Goal: Task Accomplishment & Management: Use online tool/utility

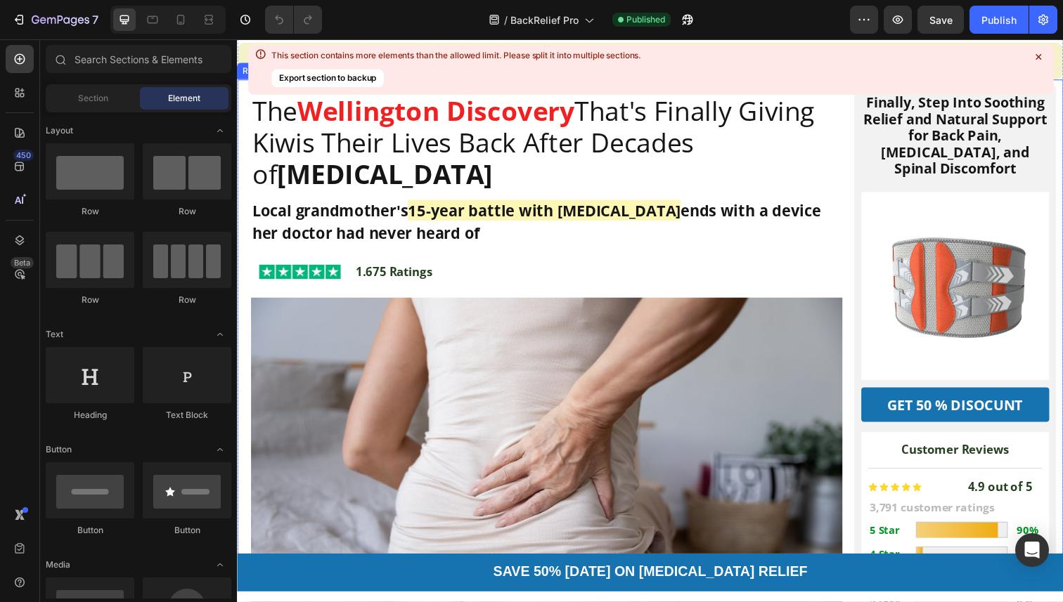
scroll to position [149, 0]
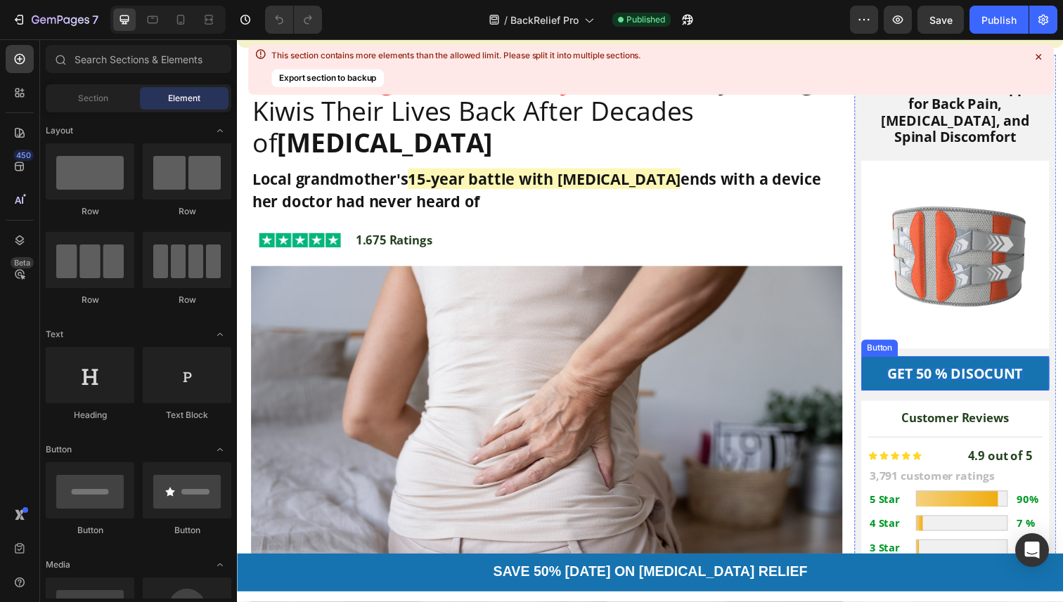
click at [915, 375] on p "GET 50 % DISOCUNT" at bounding box center [970, 381] width 138 height 12
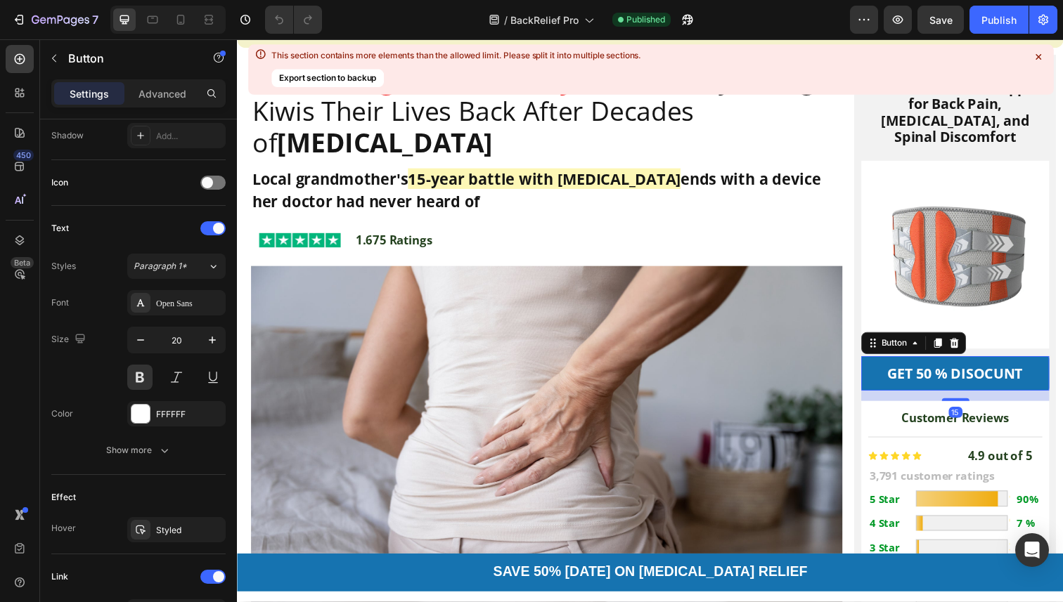
scroll to position [595, 0]
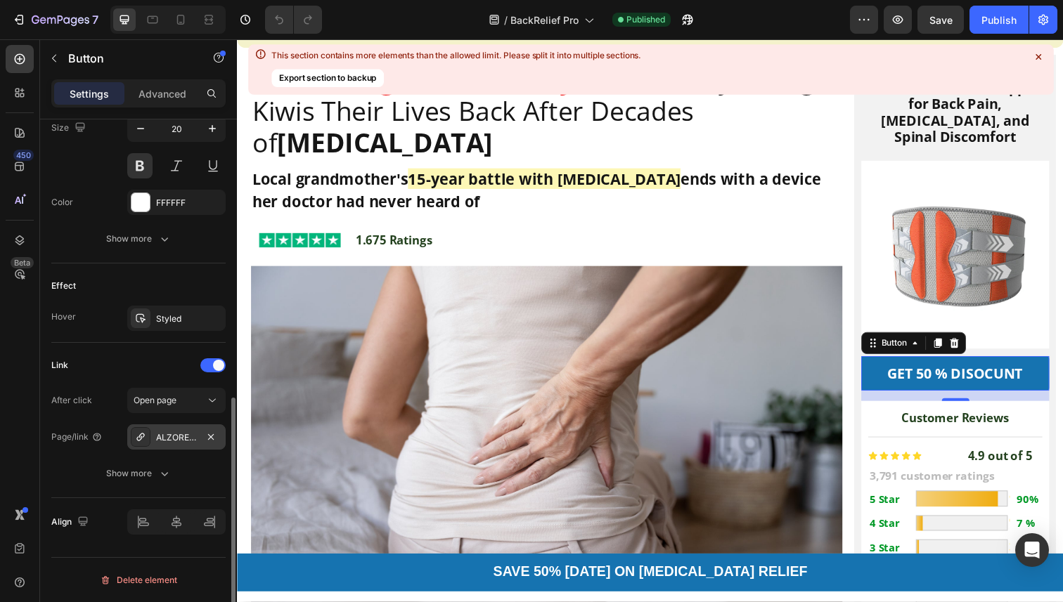
click at [190, 437] on div "ALZORE BACKRELIEF PRO™" at bounding box center [176, 438] width 41 height 13
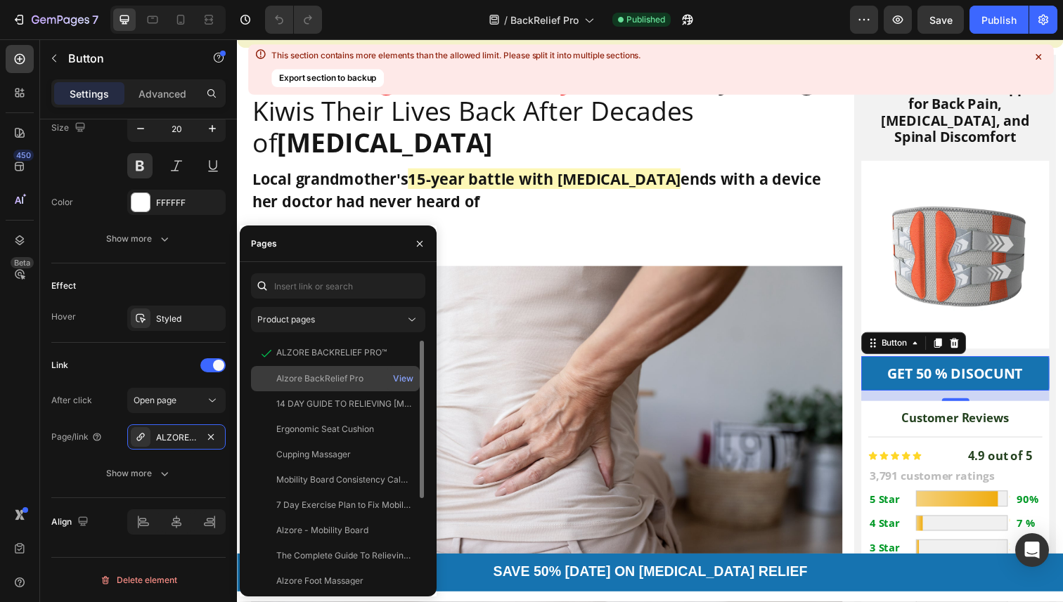
click at [292, 384] on div "Alzore BackRelief Pro" at bounding box center [319, 379] width 87 height 13
click at [403, 382] on div "View" at bounding box center [403, 379] width 20 height 13
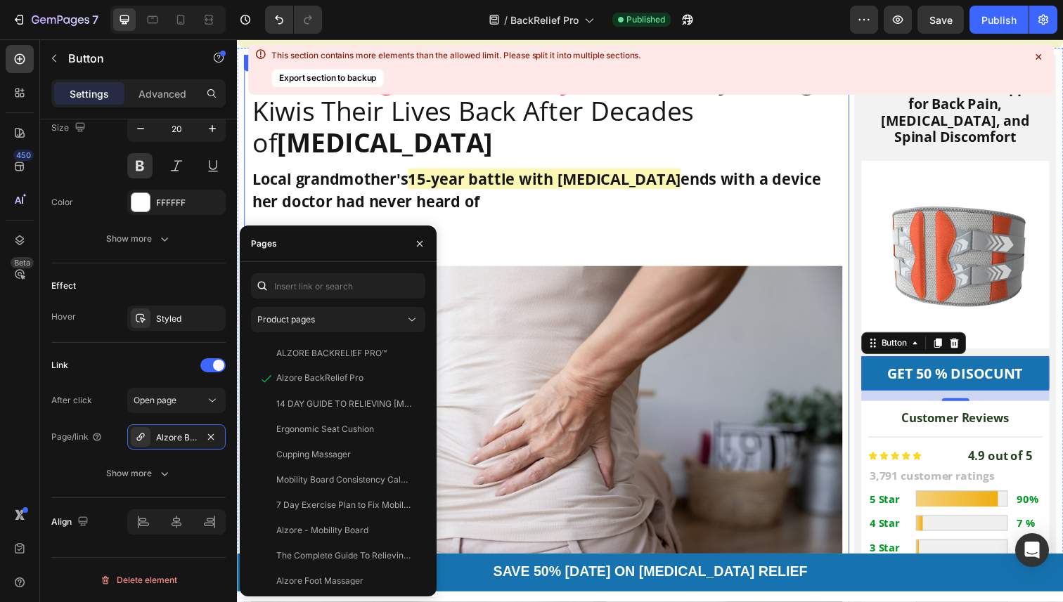
click at [853, 181] on div "Local grandmother's 15-year battle with [MEDICAL_DATA] ends with a device her d…" at bounding box center [553, 193] width 604 height 49
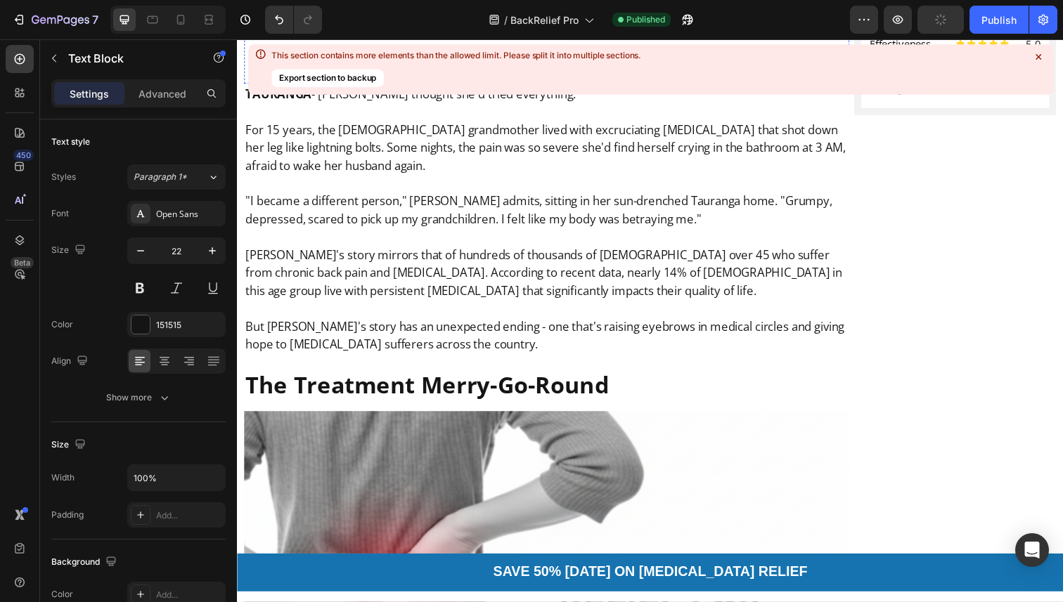
scroll to position [796, 0]
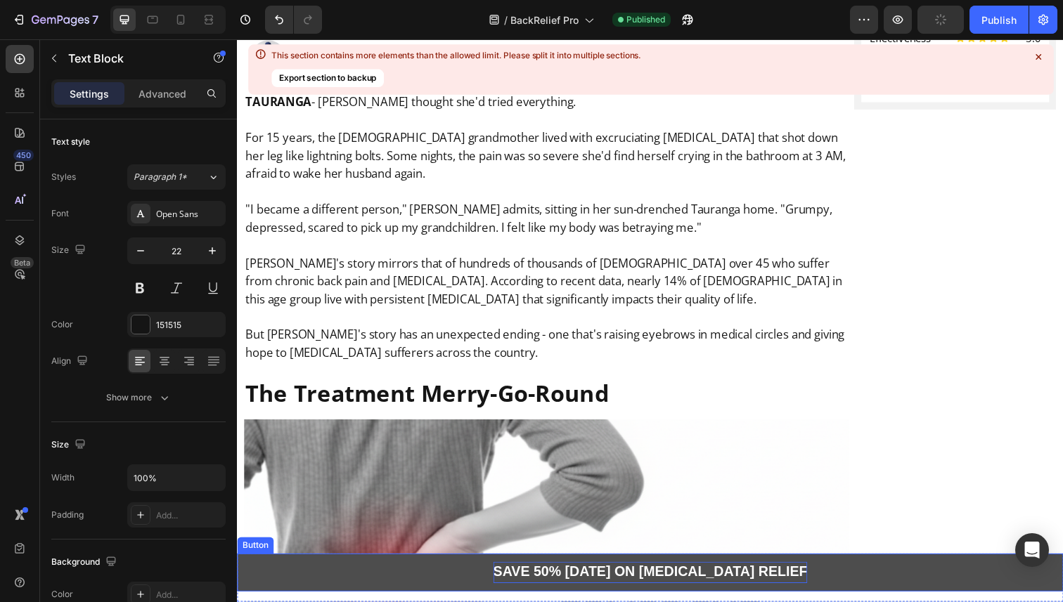
click at [628, 584] on strong "SAVE 50% [DATE] ON [MEDICAL_DATA] RELIEF" at bounding box center [658, 583] width 321 height 15
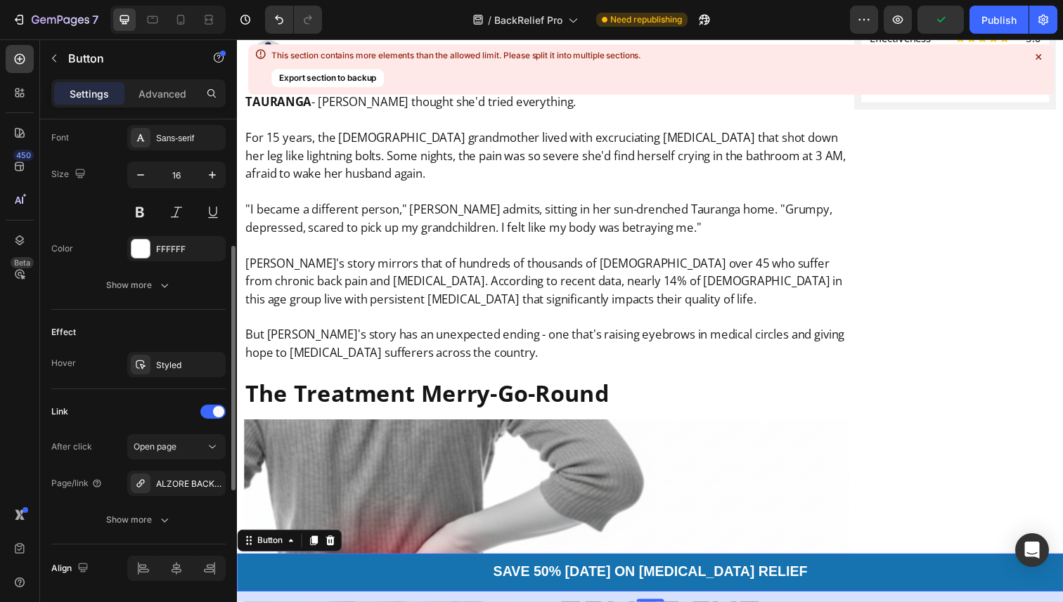
scroll to position [595, 0]
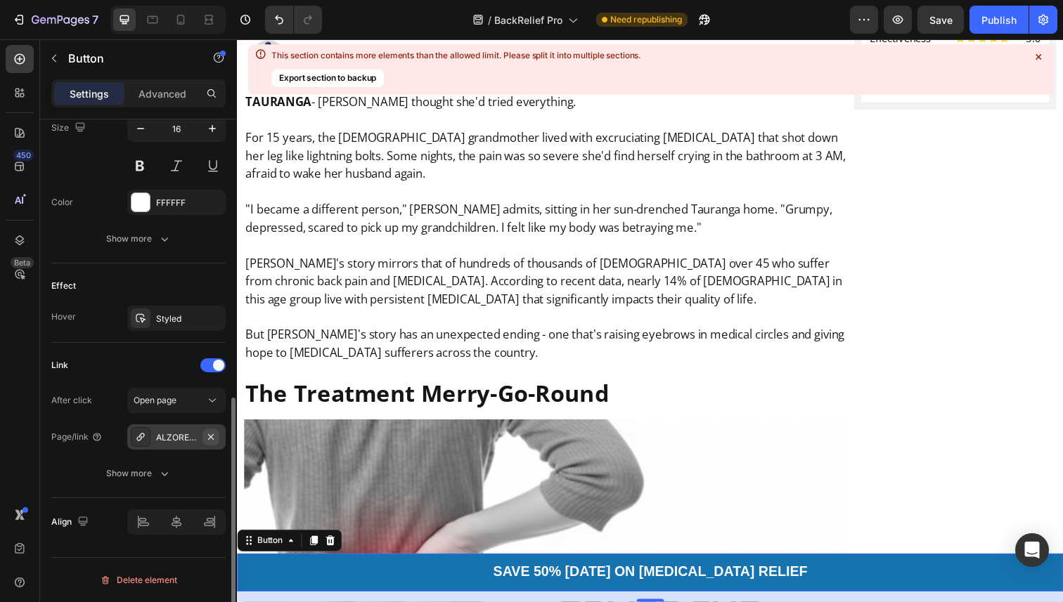
click at [208, 438] on icon "button" at bounding box center [210, 437] width 11 height 11
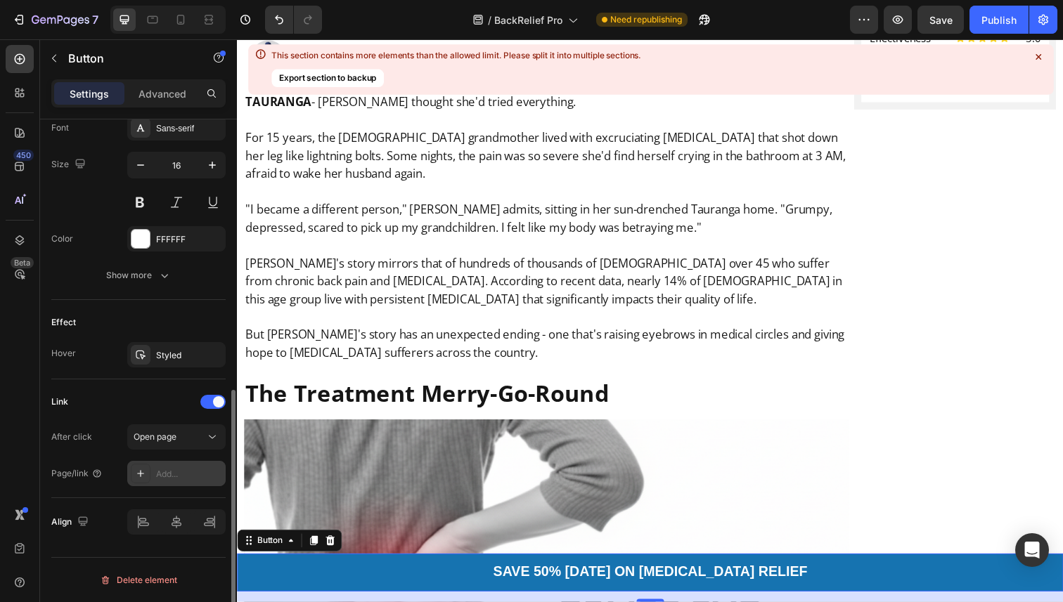
scroll to position [558, 0]
click at [160, 465] on div "Add..." at bounding box center [176, 473] width 98 height 25
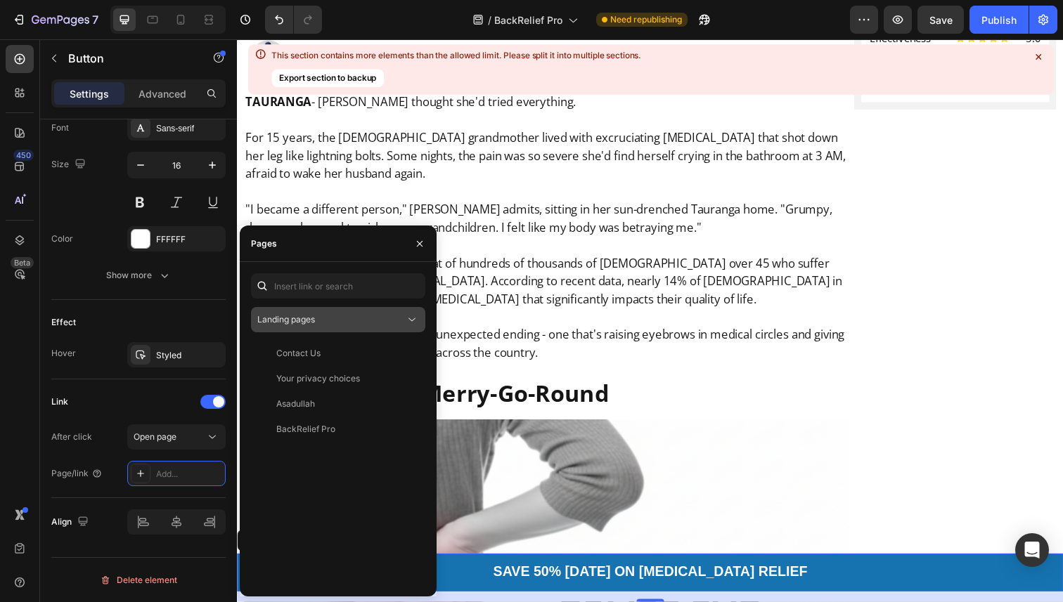
click at [336, 326] on div "Landing pages" at bounding box center [338, 320] width 162 height 14
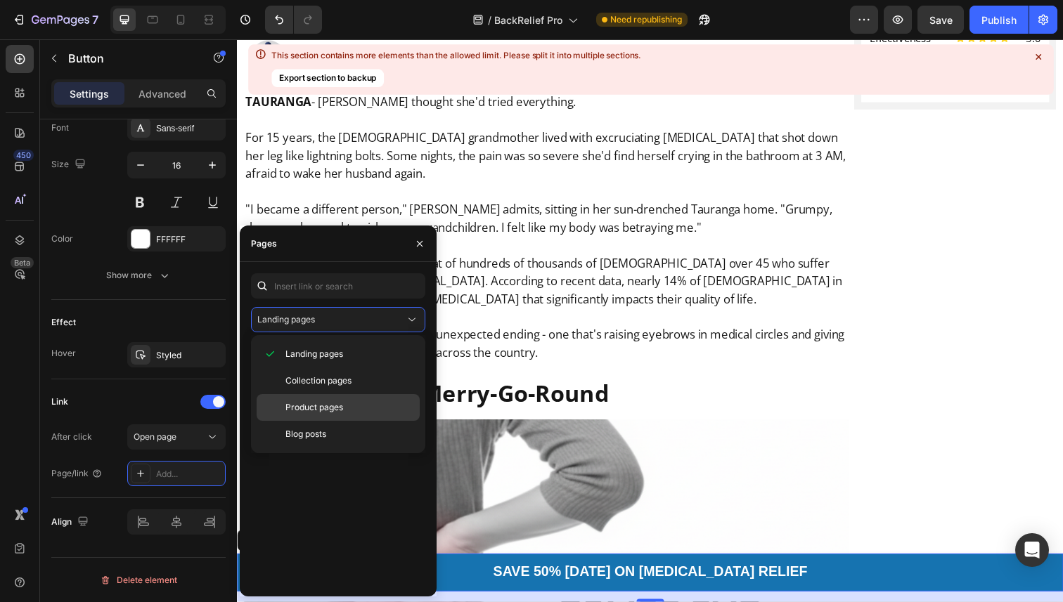
click at [323, 401] on span "Product pages" at bounding box center [314, 407] width 58 height 13
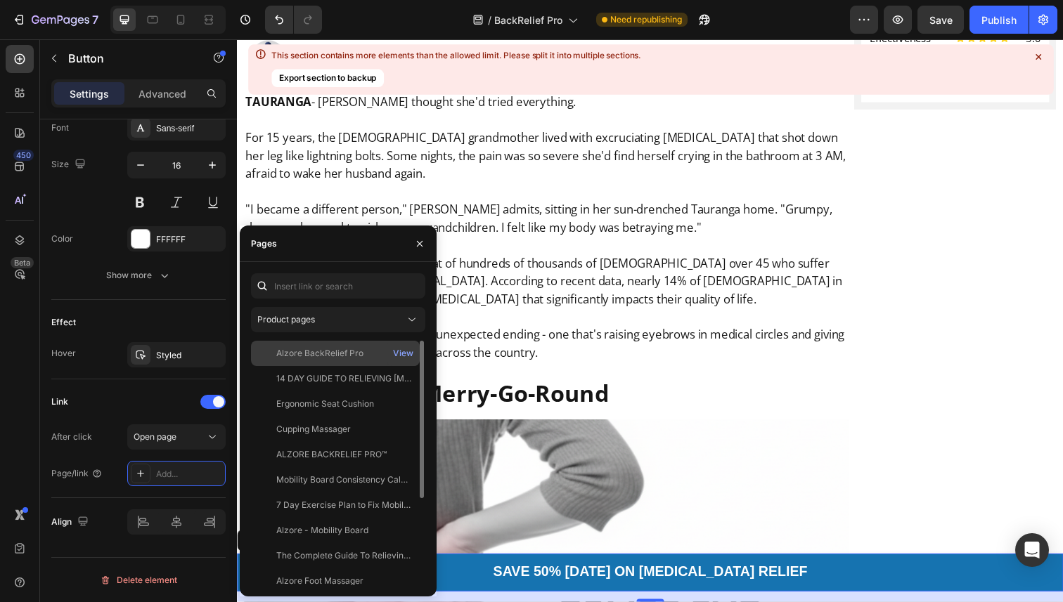
click at [352, 355] on div "Alzore BackRelief Pro" at bounding box center [319, 353] width 87 height 13
click at [404, 354] on div "View" at bounding box center [403, 353] width 20 height 13
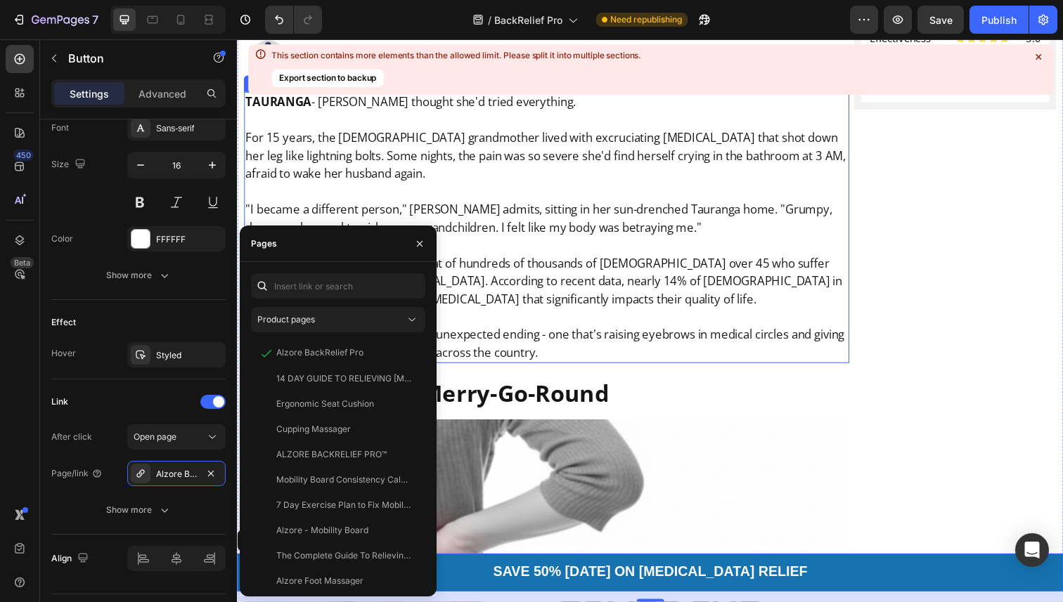
scroll to position [835, 0]
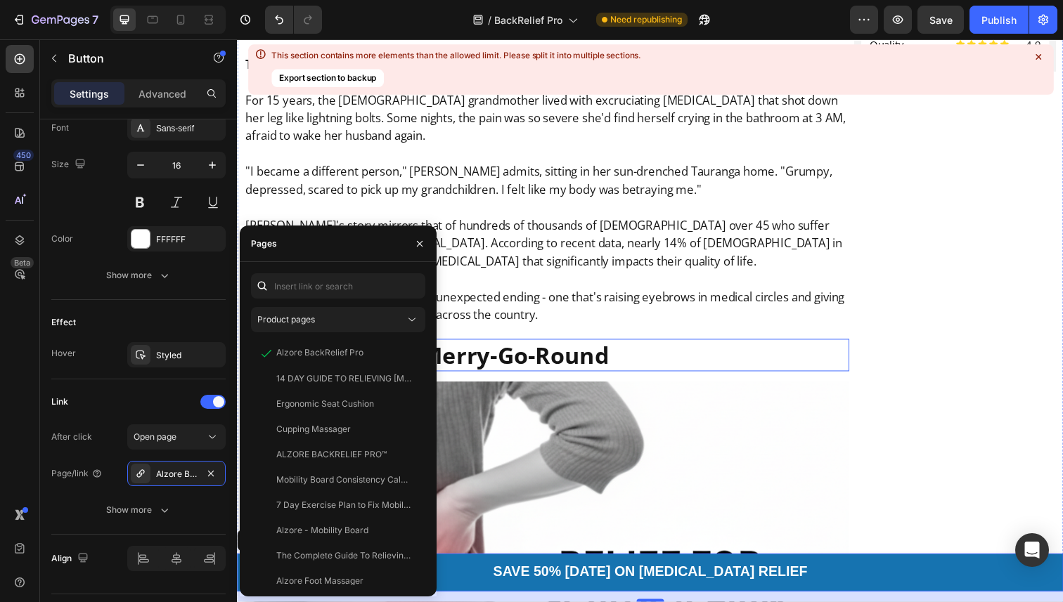
click at [600, 378] on h2 "The Treatment Merry-Go-Round" at bounding box center [553, 362] width 618 height 33
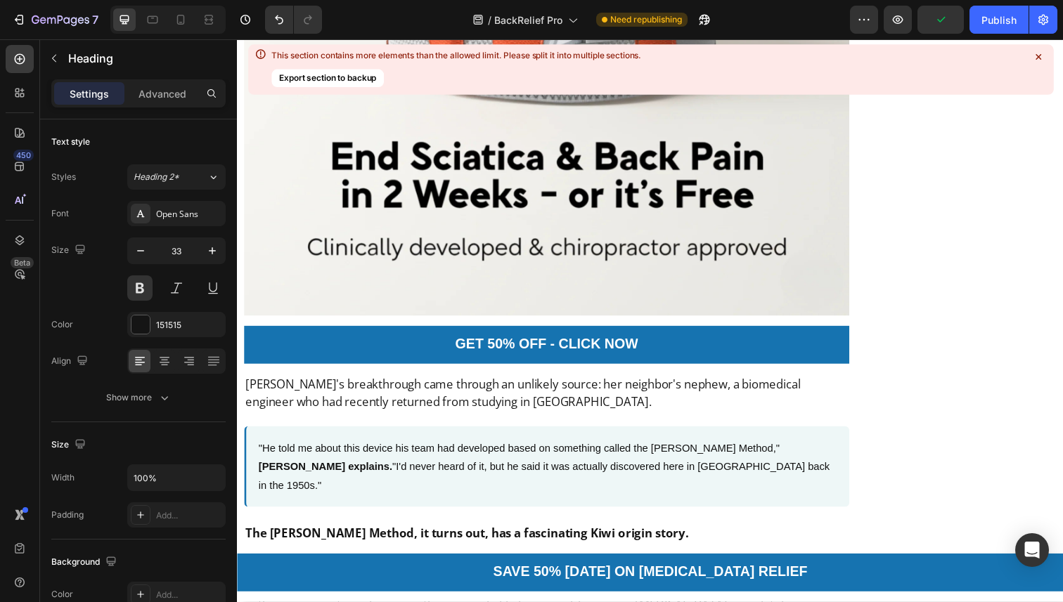
scroll to position [2303, 0]
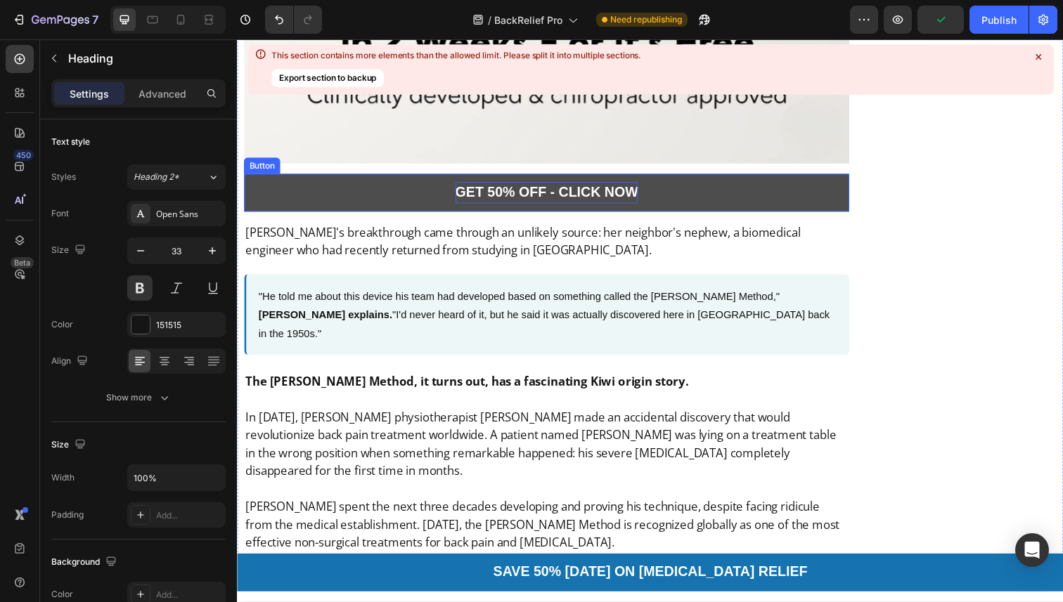
click at [575, 197] on strong "GET 50% OFF - CLICK NOW" at bounding box center [553, 195] width 187 height 15
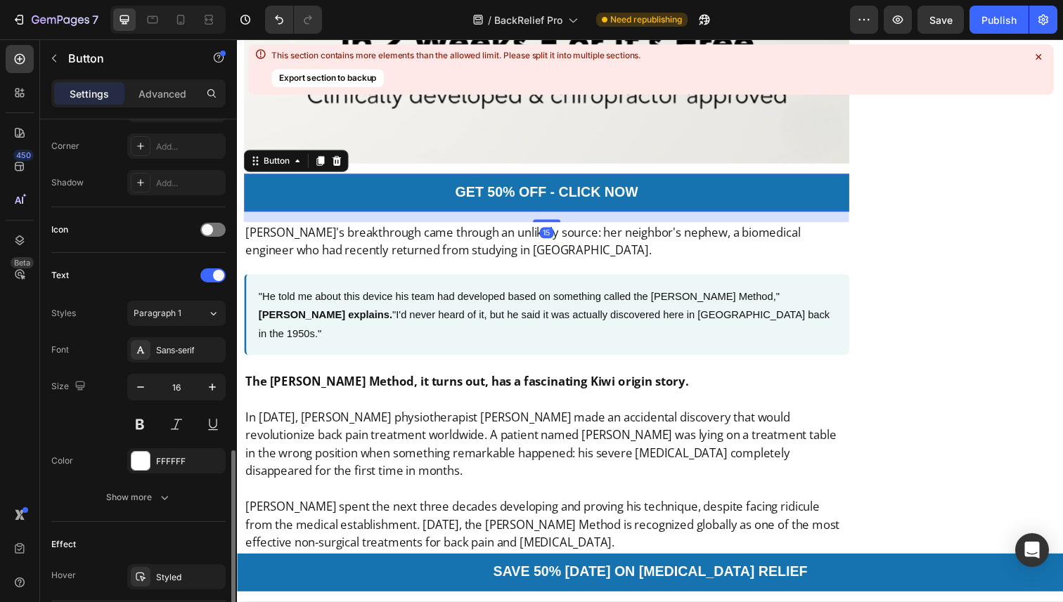
scroll to position [595, 0]
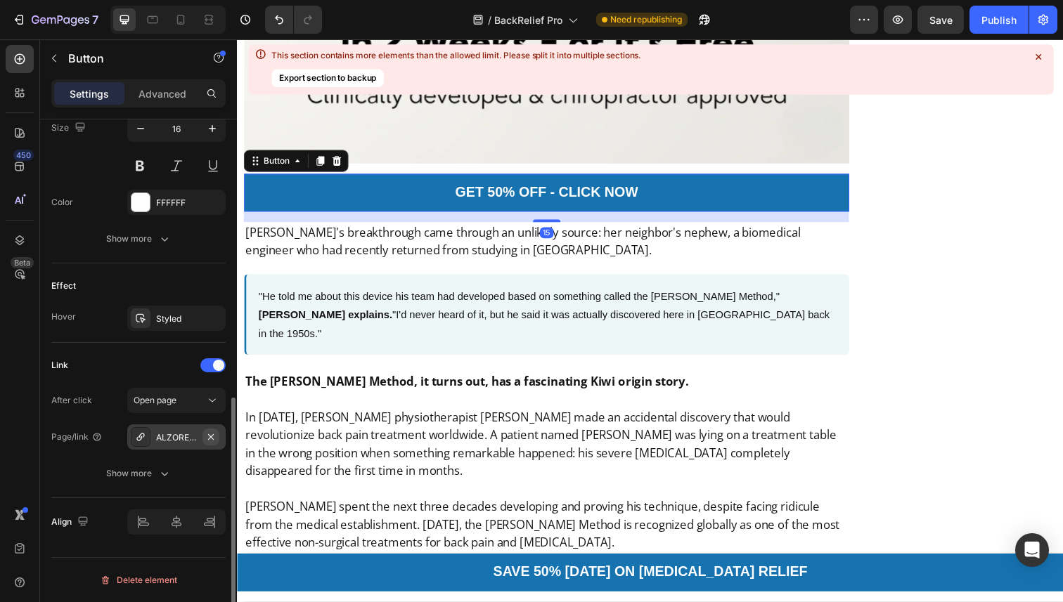
click at [214, 437] on icon "button" at bounding box center [210, 437] width 11 height 11
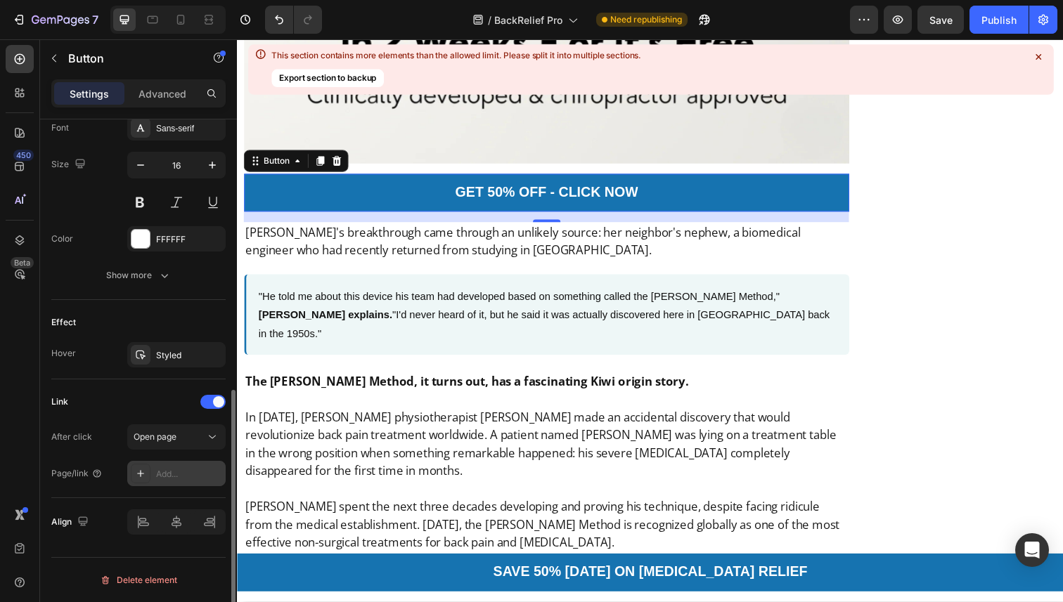
scroll to position [558, 0]
click at [157, 465] on div "Add..." at bounding box center [176, 473] width 98 height 25
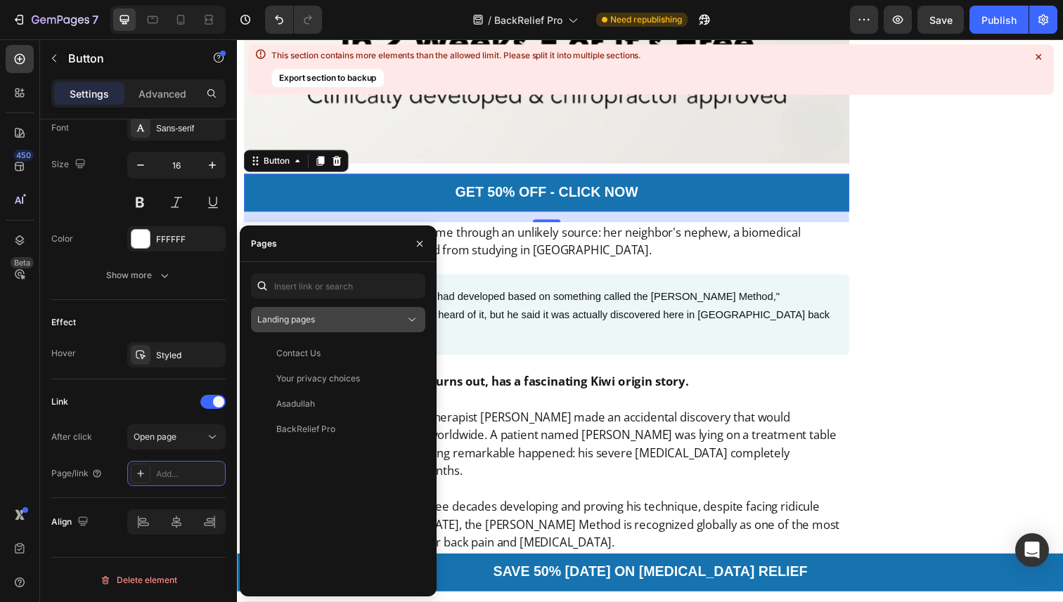
click at [323, 326] on div "Landing pages" at bounding box center [338, 320] width 162 height 14
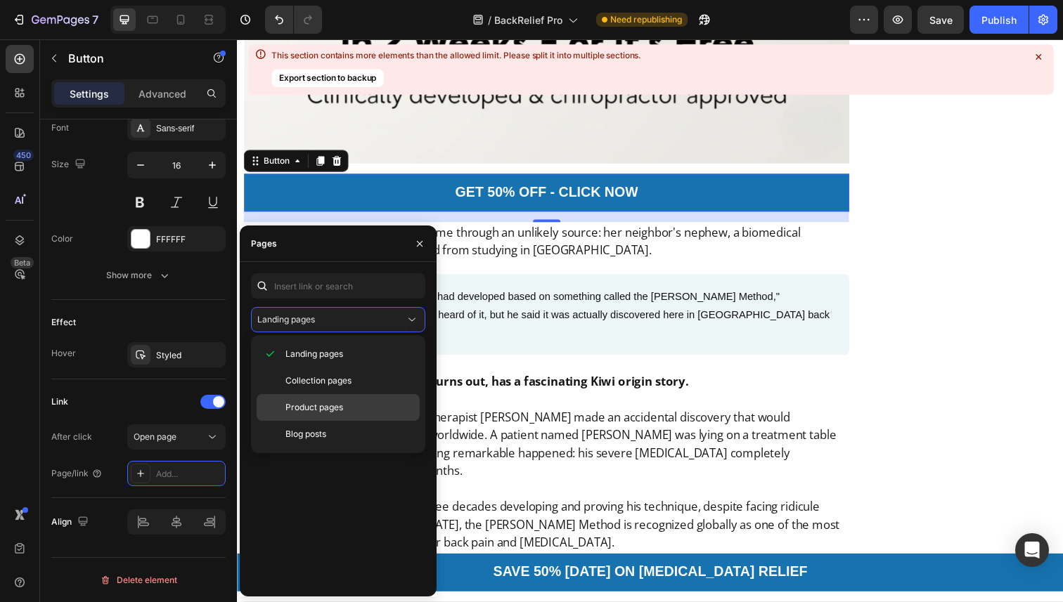
click at [320, 410] on span "Product pages" at bounding box center [314, 407] width 58 height 13
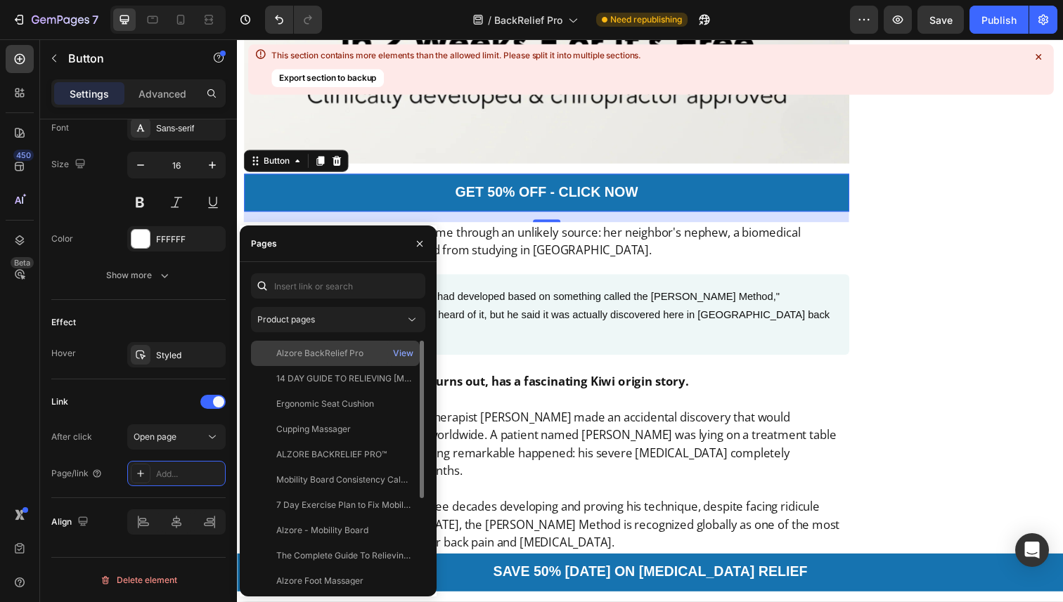
click at [340, 361] on div "Alzore BackRelief Pro View" at bounding box center [335, 353] width 169 height 25
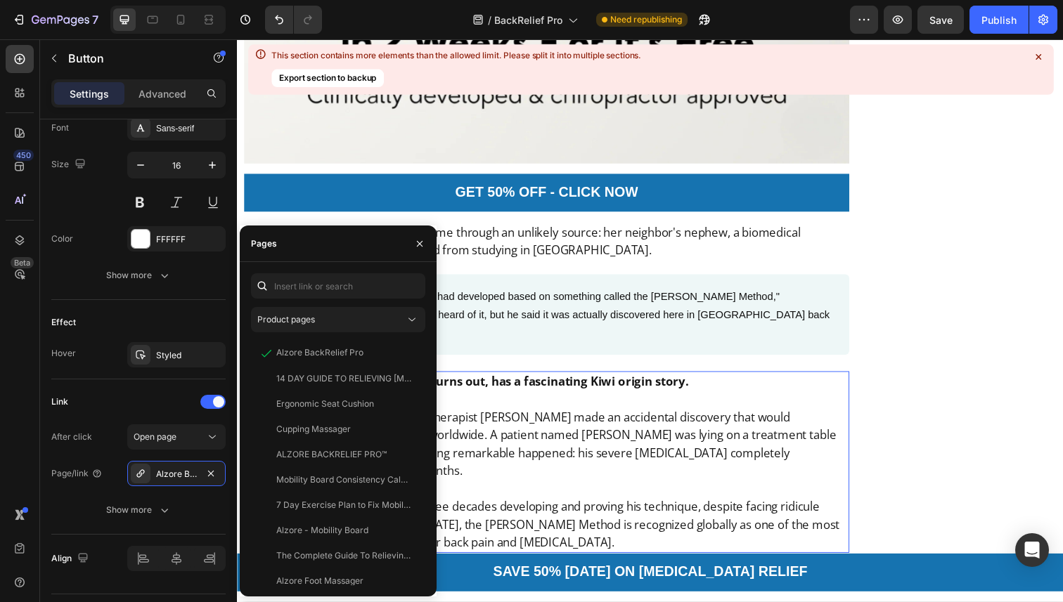
click at [499, 399] on p at bounding box center [552, 408] width 615 height 18
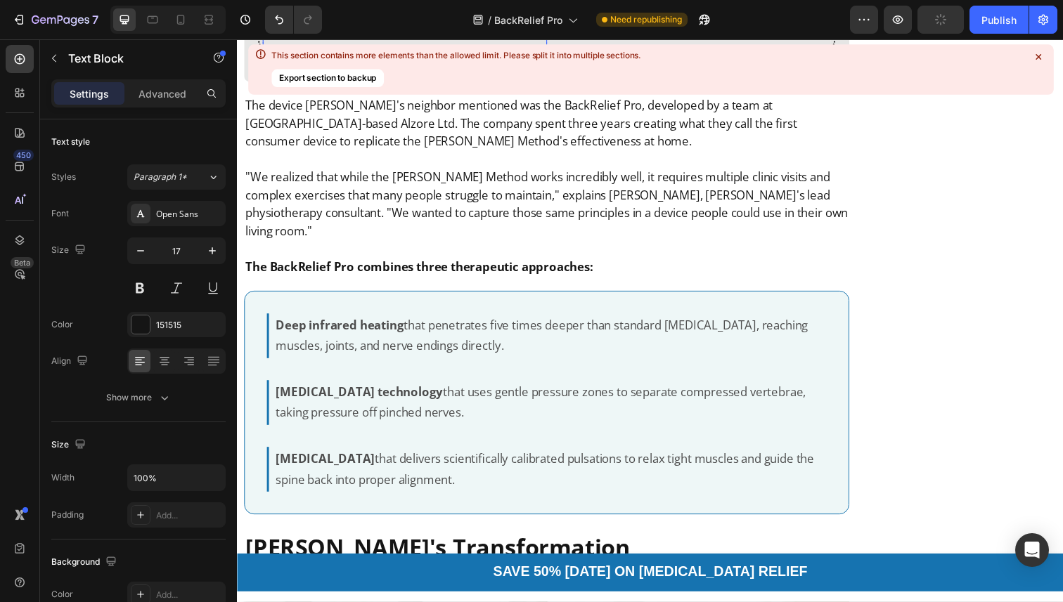
scroll to position [3583, 0]
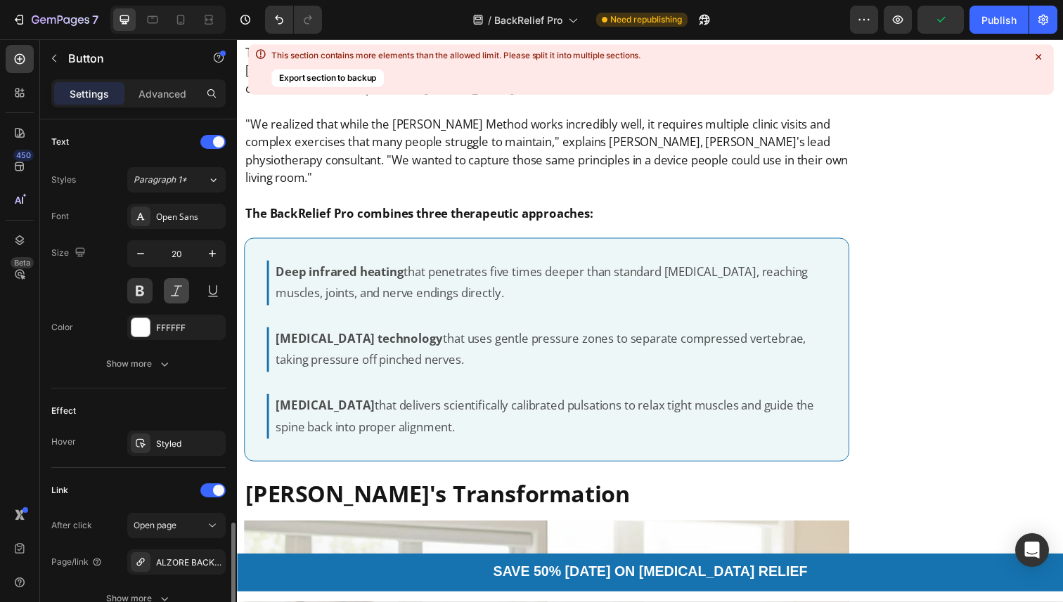
scroll to position [595, 0]
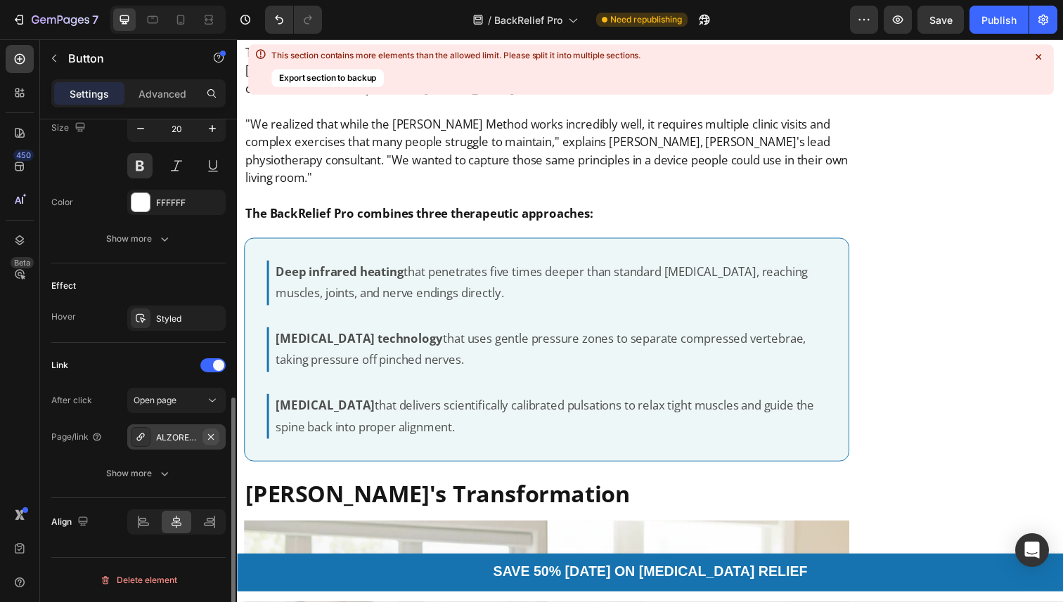
click at [214, 439] on icon "button" at bounding box center [210, 437] width 11 height 11
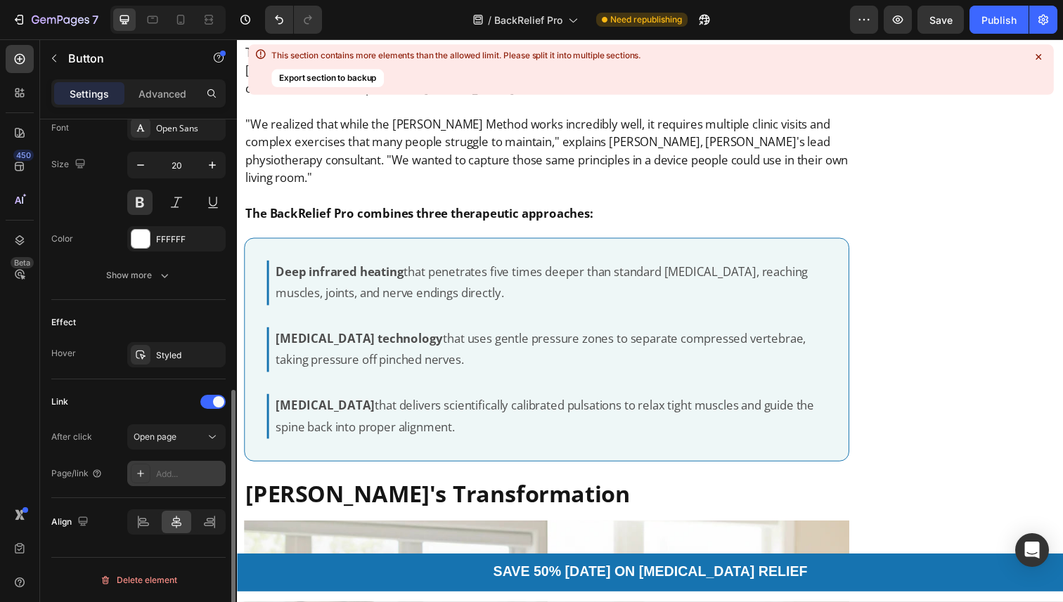
scroll to position [558, 0]
click at [163, 473] on div "Add..." at bounding box center [189, 474] width 66 height 13
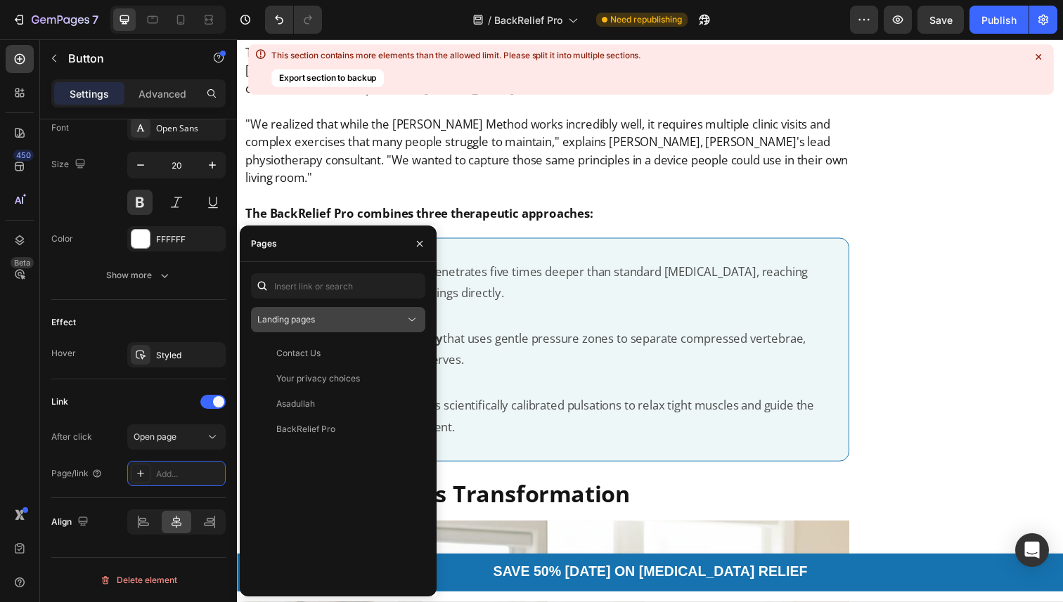
click at [312, 316] on span "Landing pages" at bounding box center [286, 319] width 58 height 11
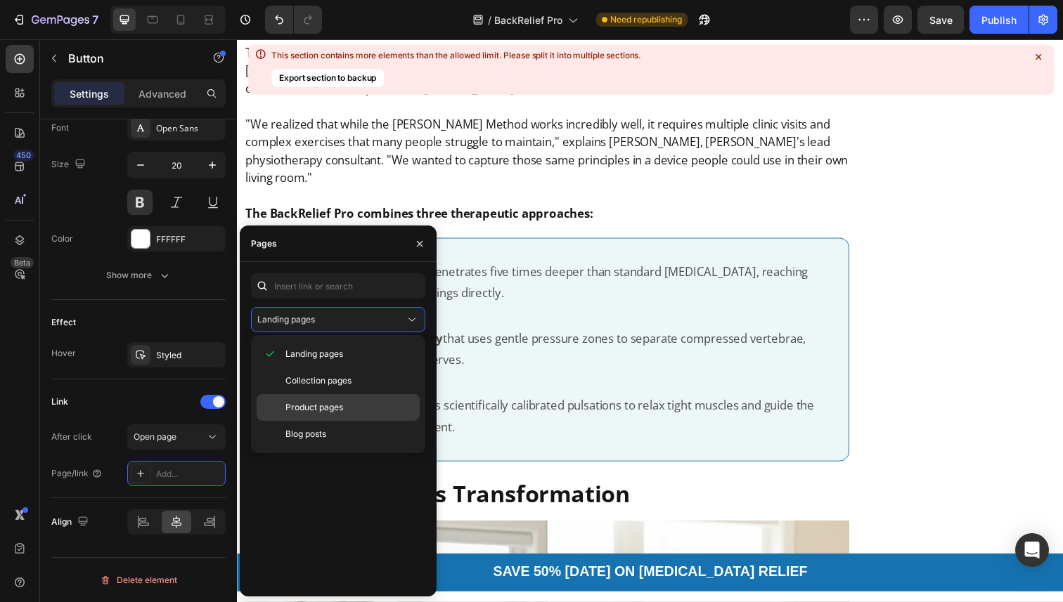
click at [310, 397] on div "Product pages" at bounding box center [338, 407] width 163 height 27
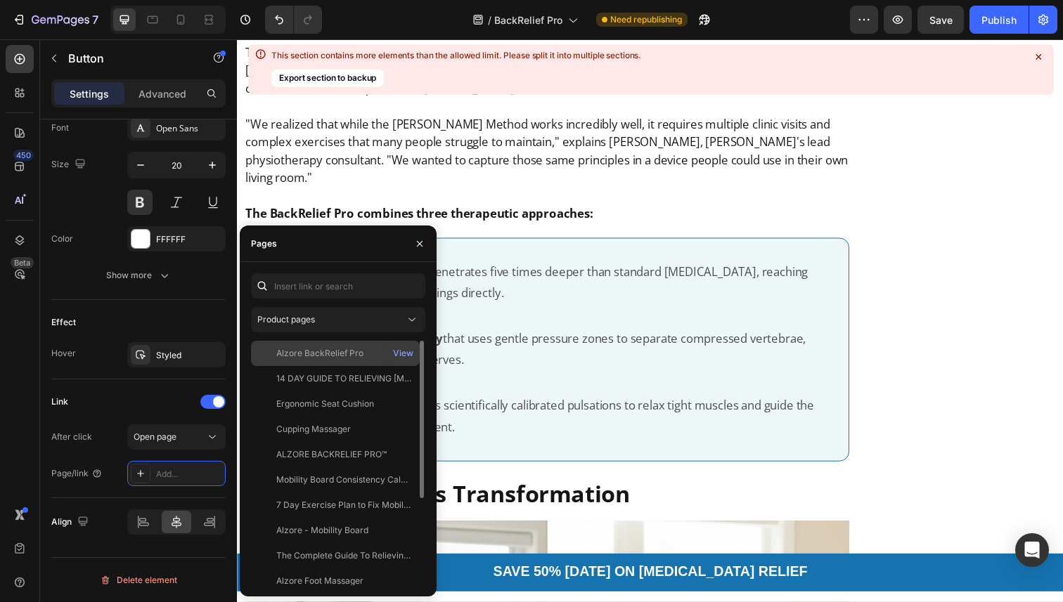
click at [358, 354] on div "Alzore BackRelief Pro" at bounding box center [319, 353] width 87 height 13
click at [399, 351] on div "View" at bounding box center [403, 353] width 20 height 13
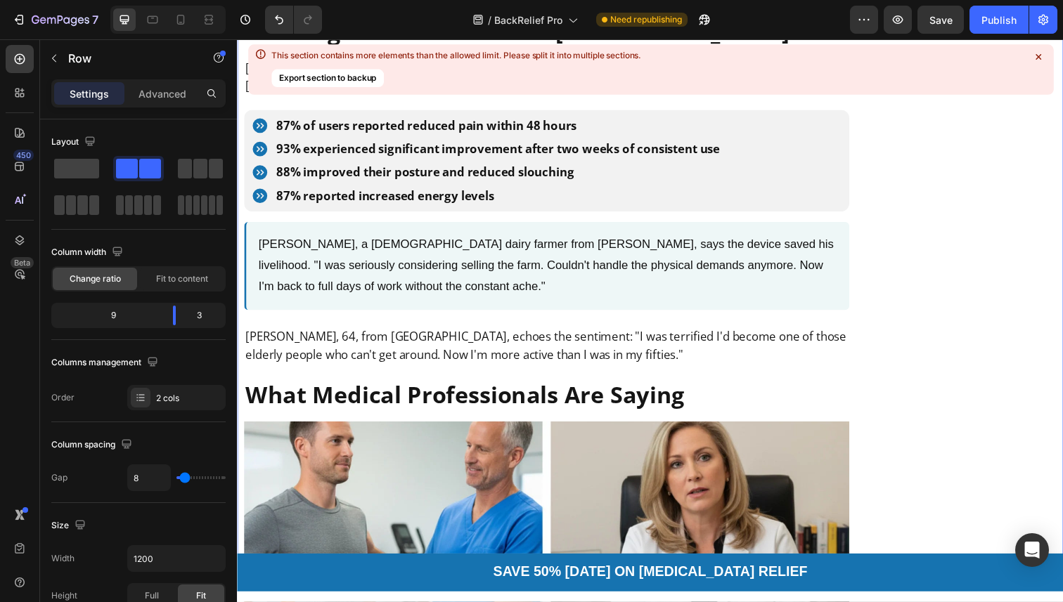
scroll to position [6118, 0]
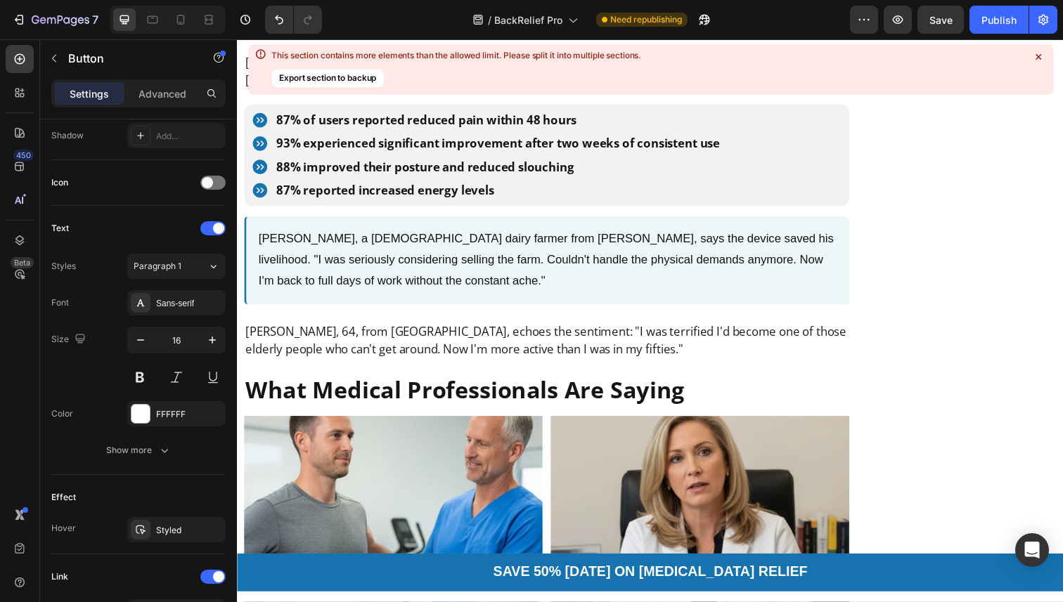
scroll to position [595, 0]
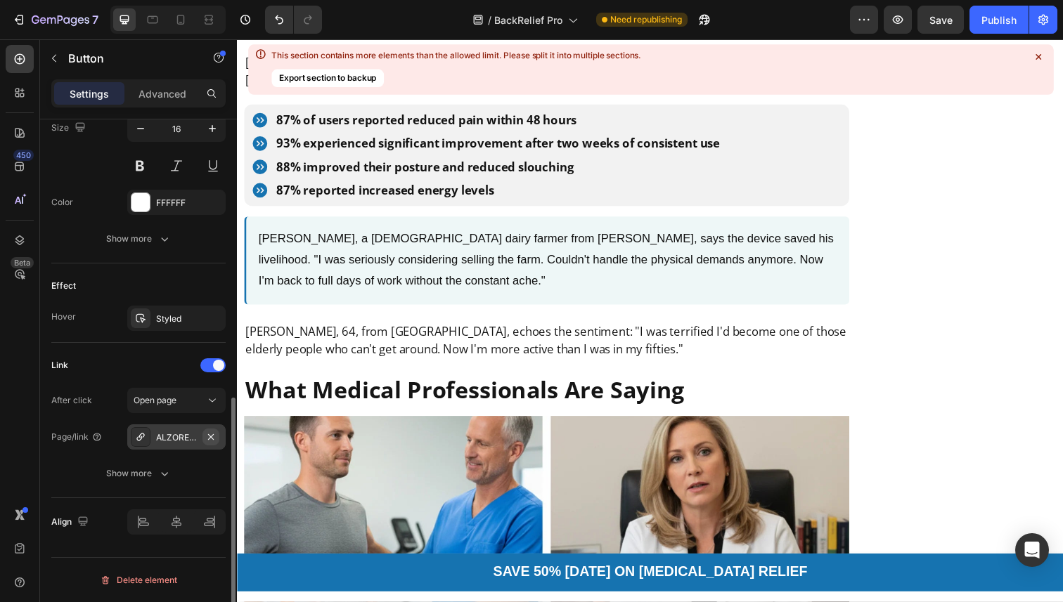
click at [209, 434] on icon "button" at bounding box center [210, 437] width 11 height 11
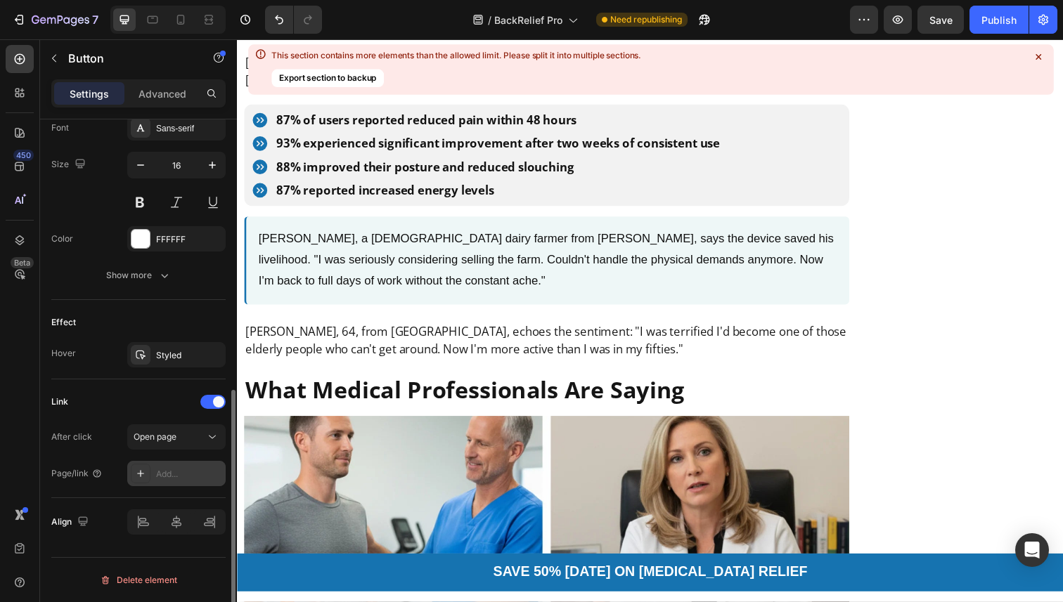
scroll to position [558, 0]
click at [174, 473] on div "Add..." at bounding box center [189, 474] width 66 height 13
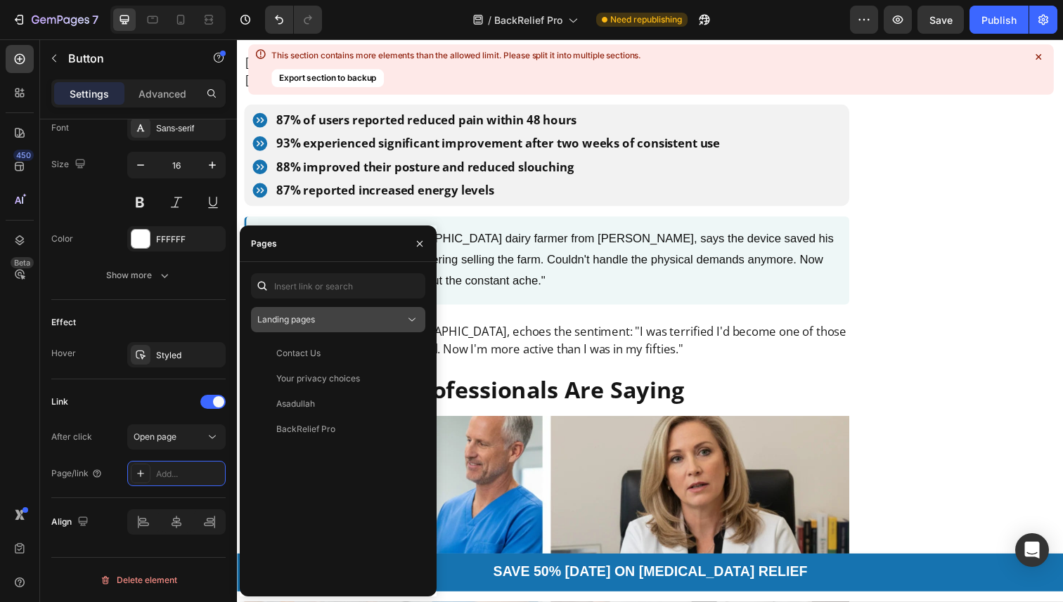
click at [346, 327] on button "Landing pages" at bounding box center [338, 319] width 174 height 25
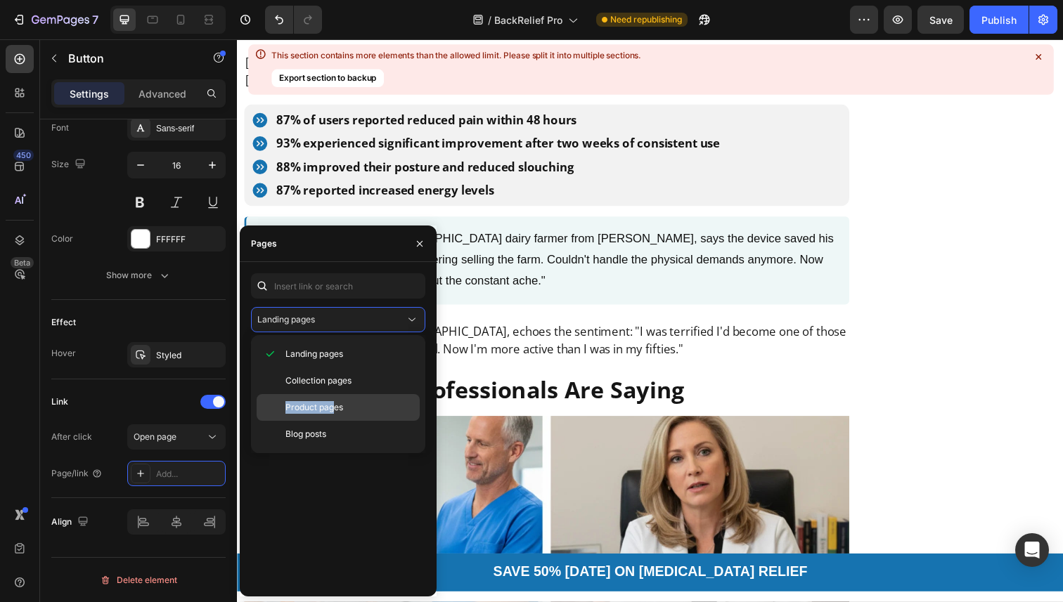
click at [336, 401] on span "Product pages" at bounding box center [314, 407] width 58 height 13
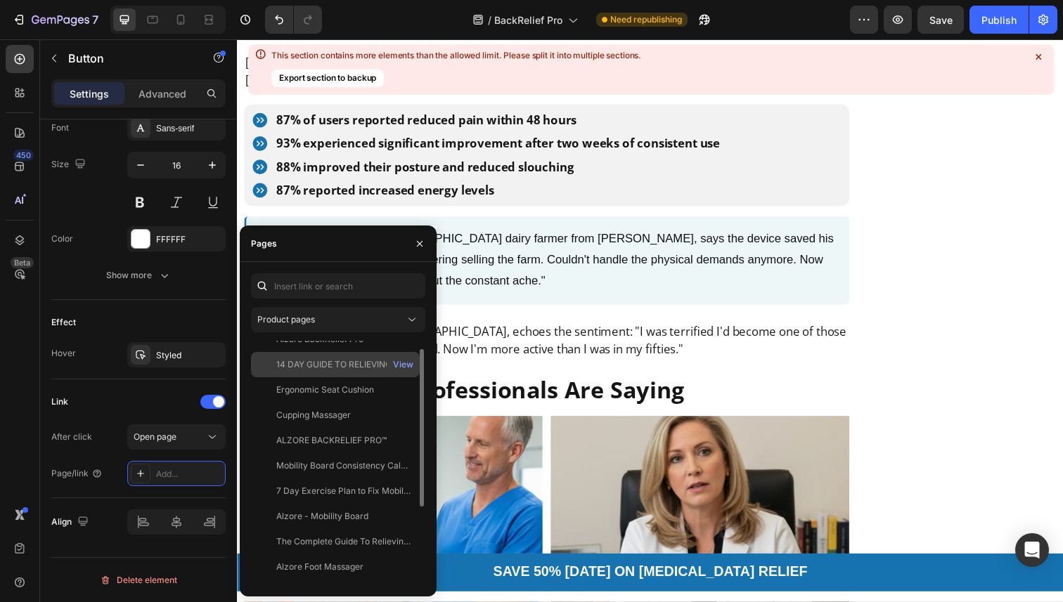
scroll to position [0, 0]
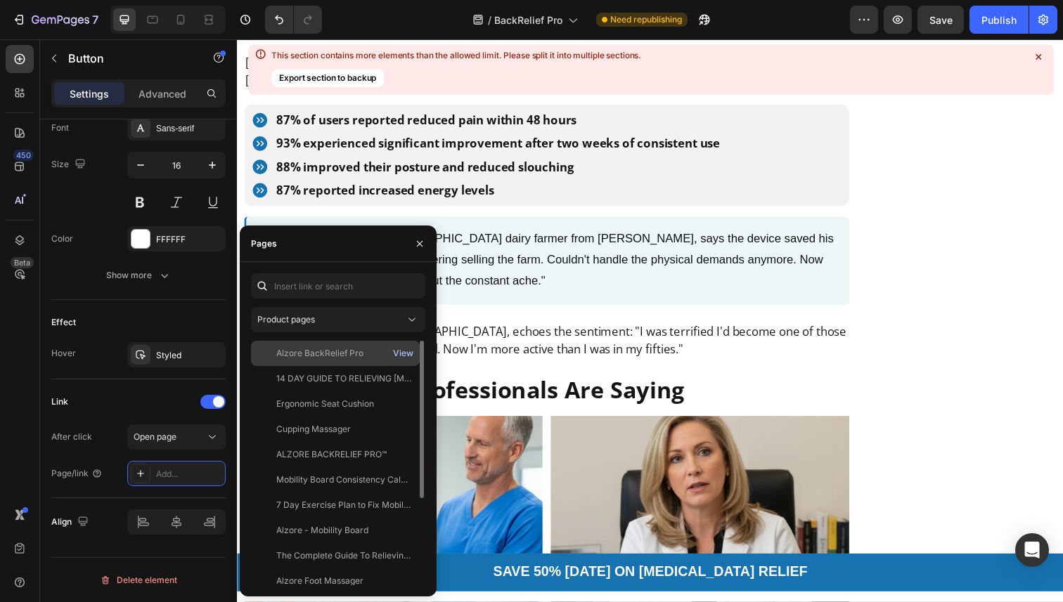
click at [396, 353] on div "View" at bounding box center [403, 353] width 20 height 13
click at [358, 356] on div "Alzore BackRelief Pro" at bounding box center [319, 353] width 87 height 13
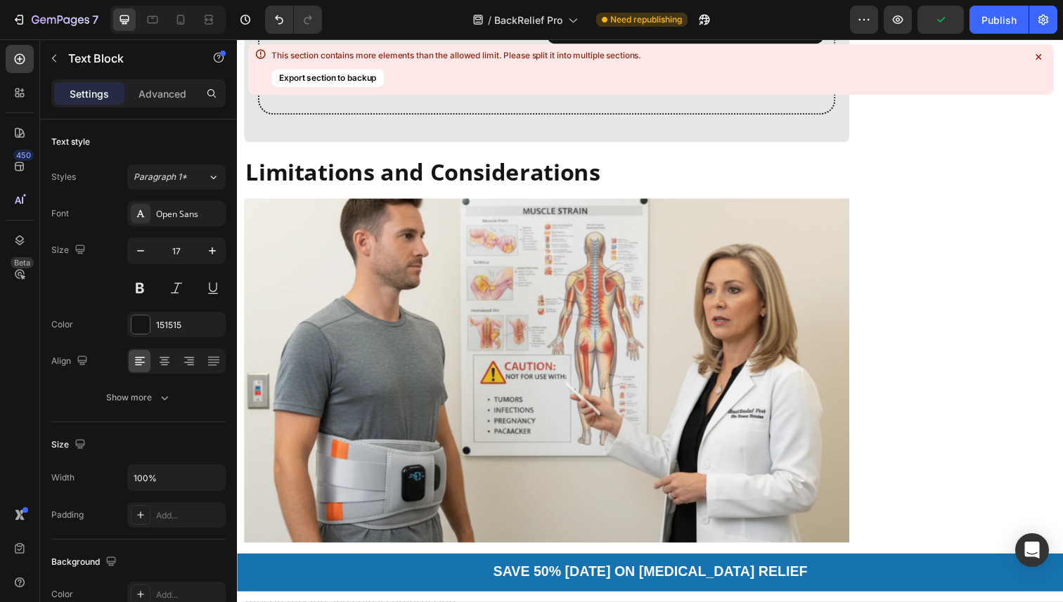
scroll to position [8020, 0]
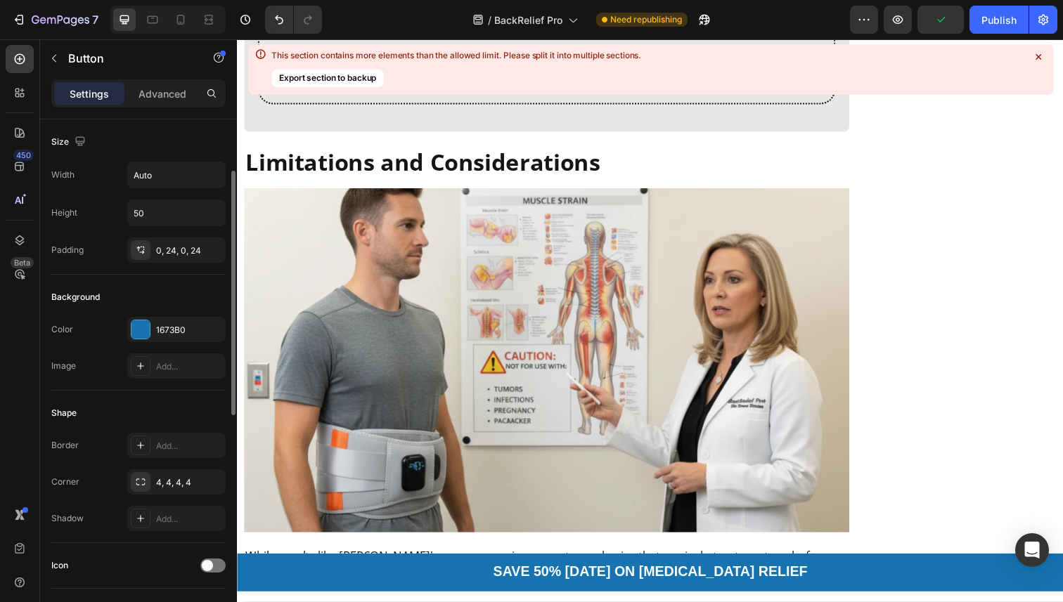
scroll to position [595, 0]
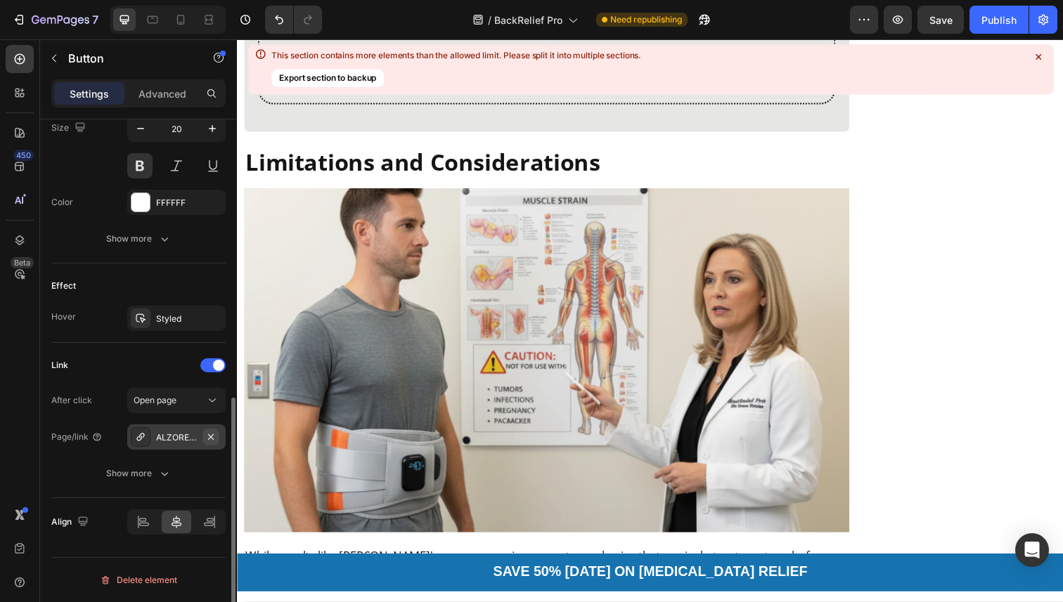
click at [204, 434] on button "button" at bounding box center [210, 437] width 17 height 17
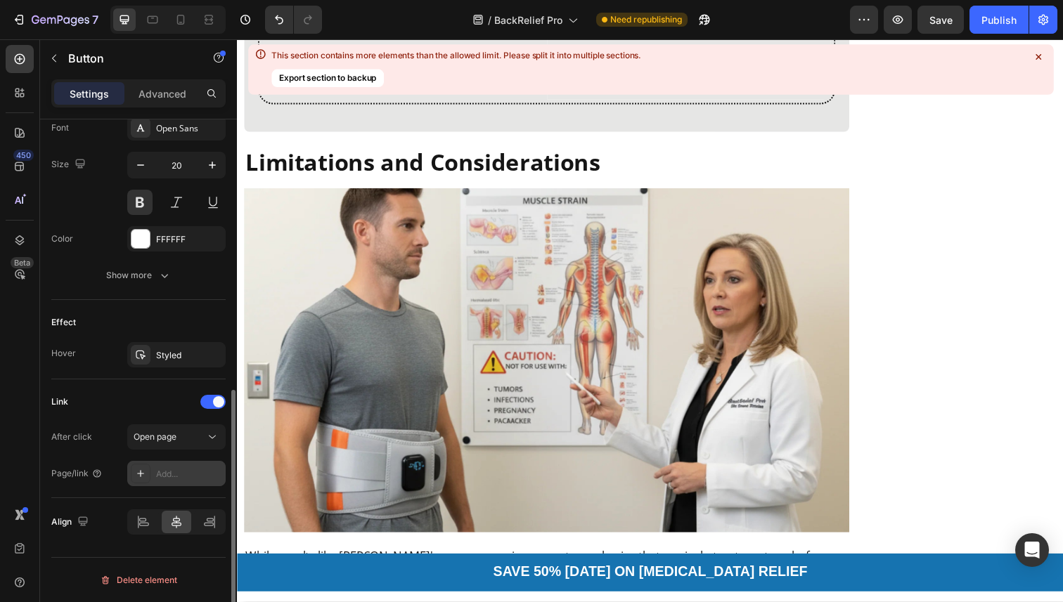
scroll to position [558, 0]
click at [167, 477] on div "Add..." at bounding box center [189, 474] width 66 height 13
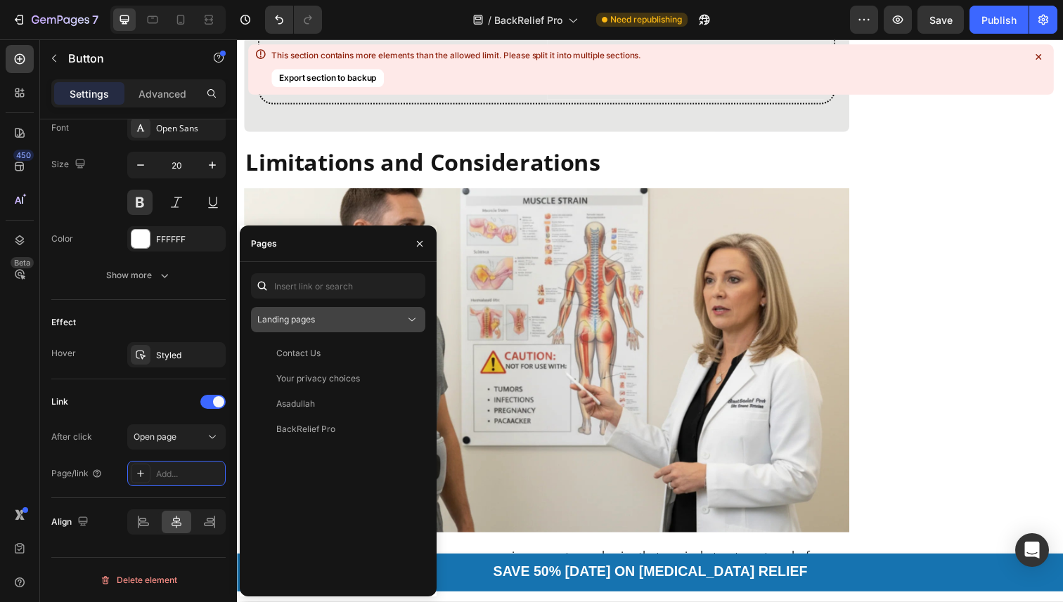
click at [337, 325] on div "Landing pages" at bounding box center [331, 319] width 148 height 13
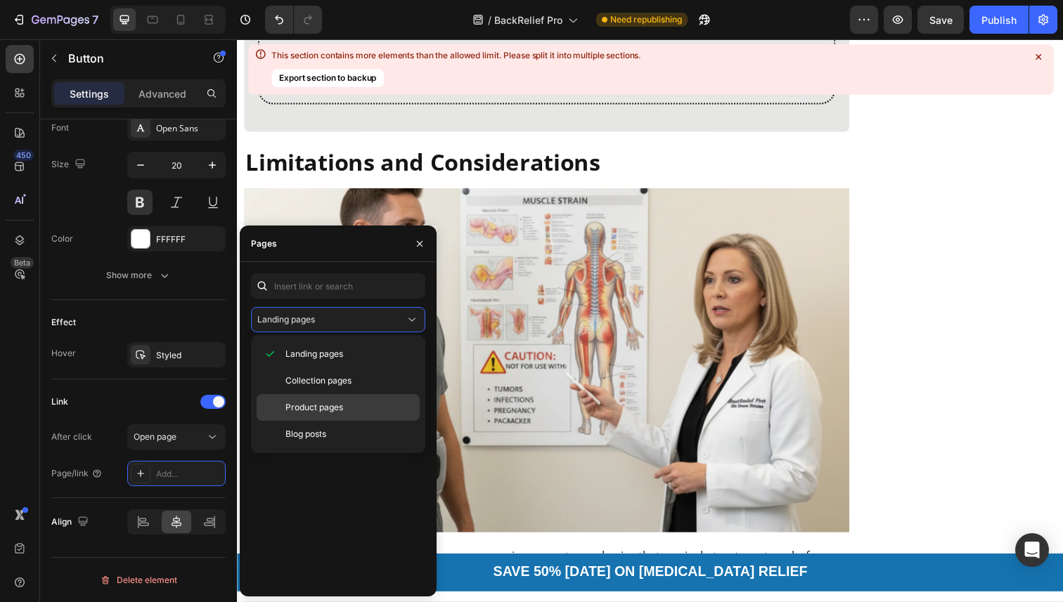
click at [313, 408] on span "Product pages" at bounding box center [314, 407] width 58 height 13
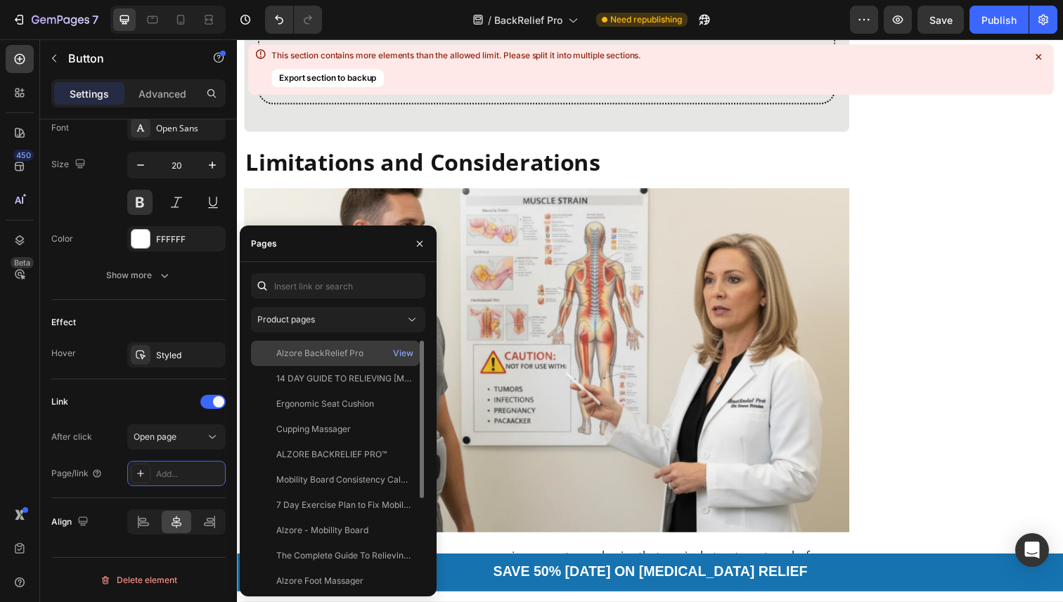
click at [336, 361] on div "Alzore BackRelief Pro View" at bounding box center [335, 353] width 169 height 25
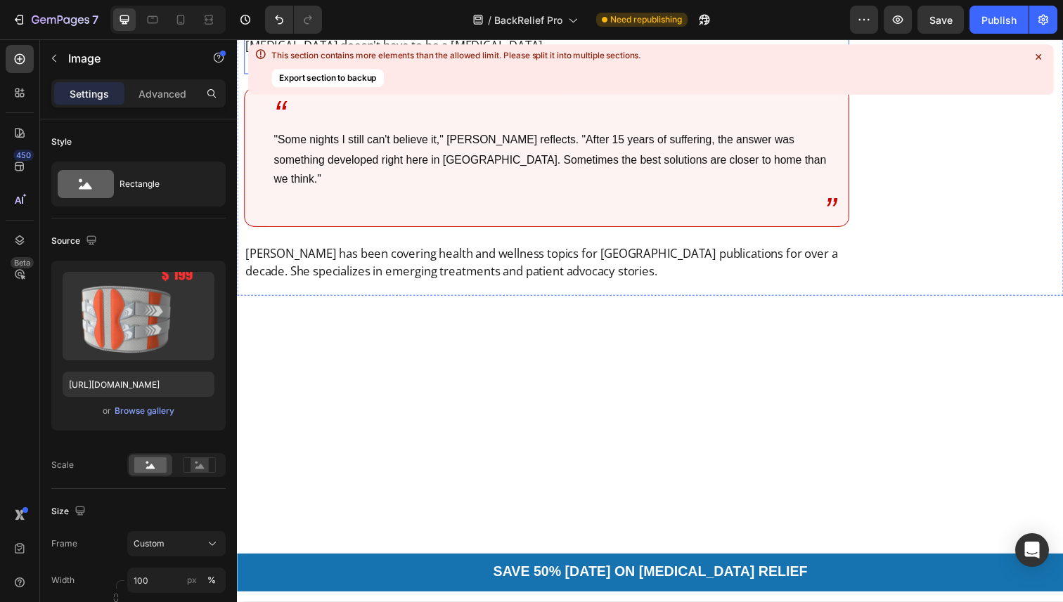
scroll to position [10106, 0]
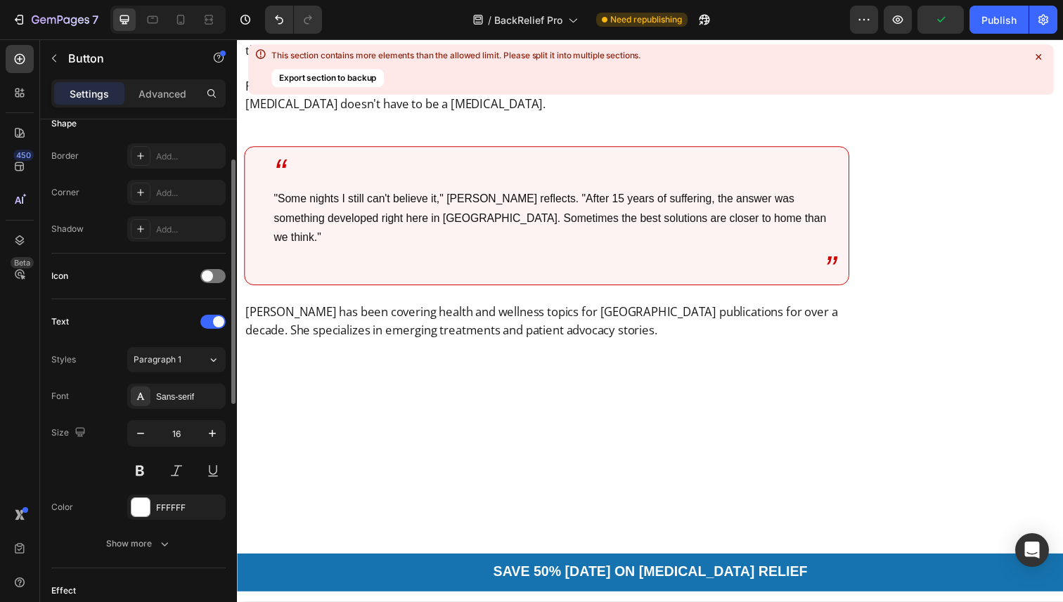
scroll to position [595, 0]
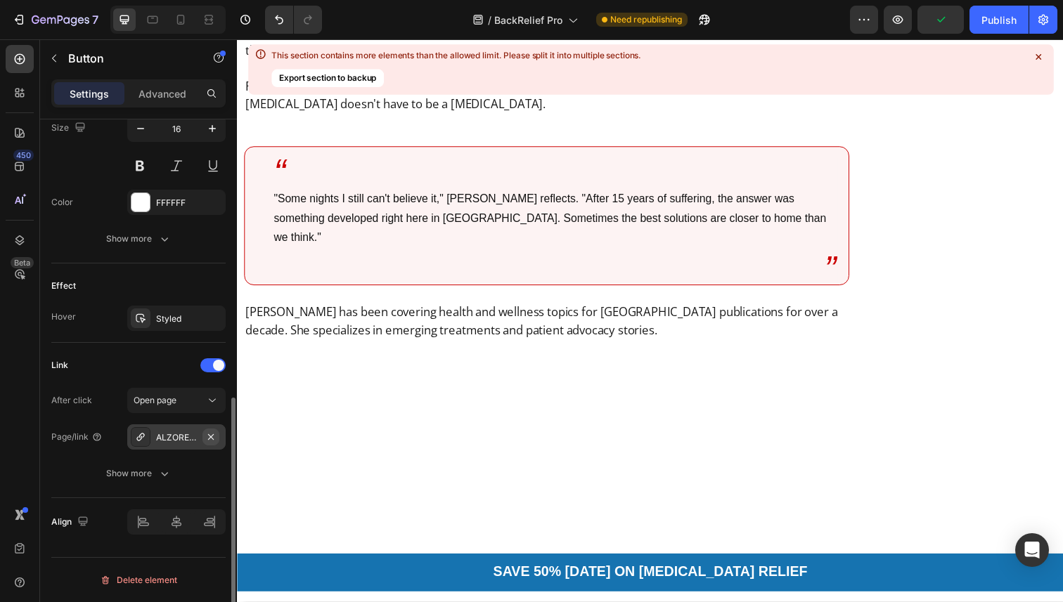
click at [210, 435] on icon "button" at bounding box center [210, 437] width 11 height 11
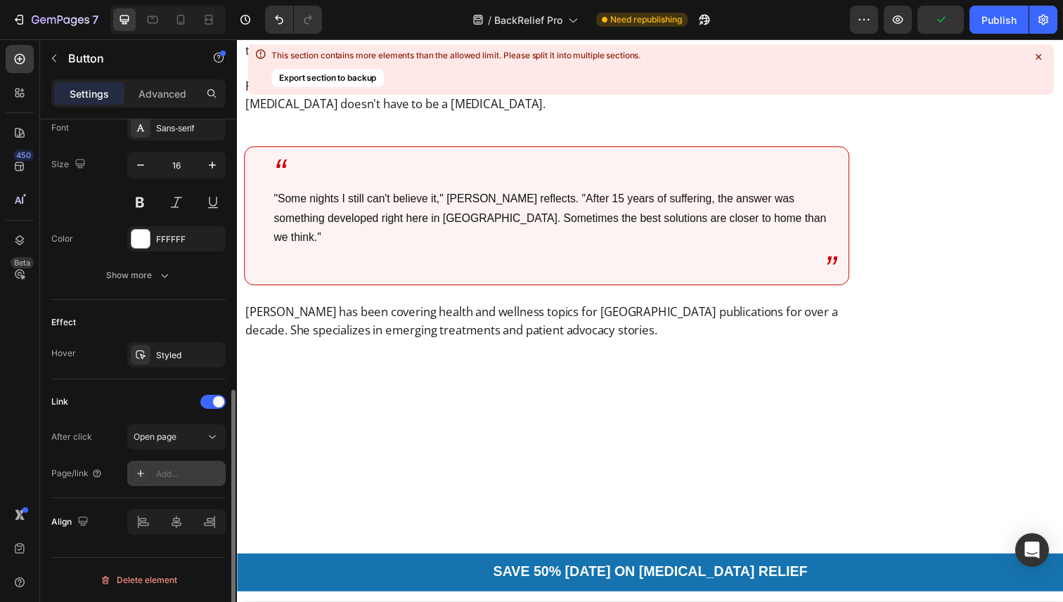
scroll to position [558, 0]
click at [148, 473] on div at bounding box center [141, 474] width 20 height 20
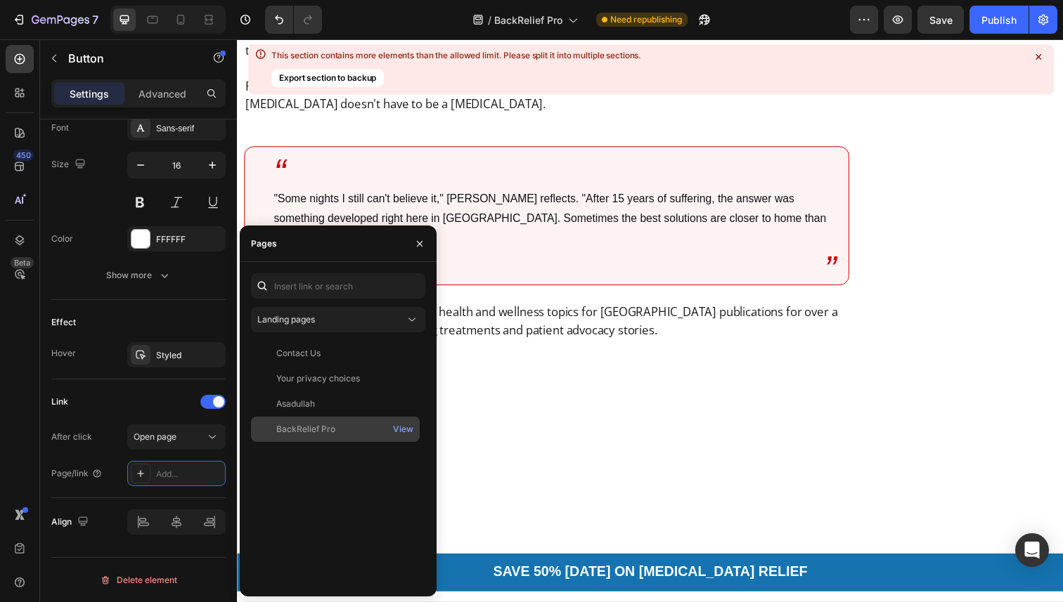
click at [329, 424] on div "BackRelief Pro" at bounding box center [305, 429] width 59 height 13
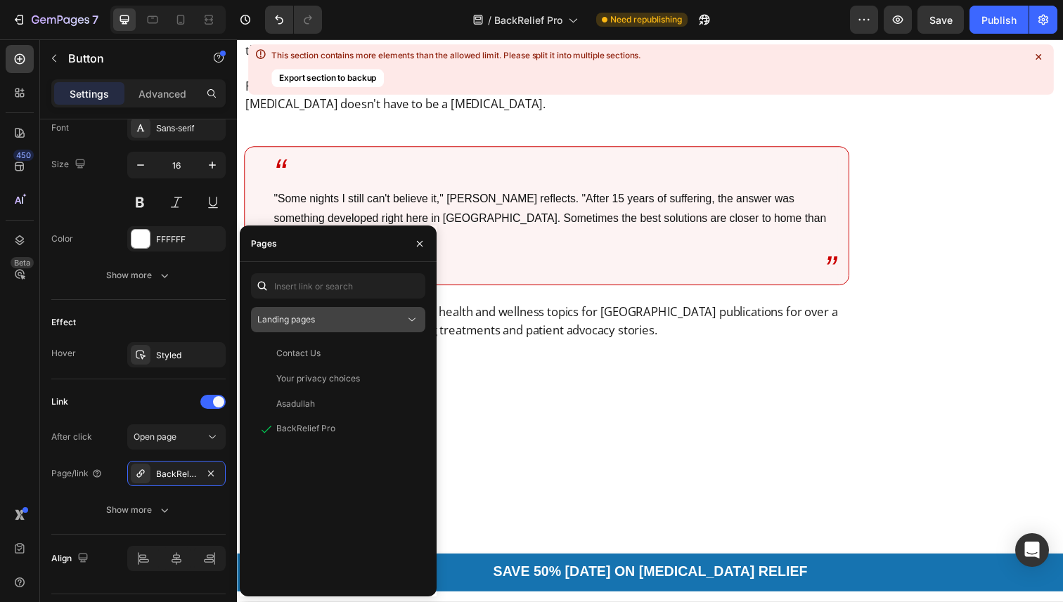
click at [354, 319] on div "Landing pages" at bounding box center [331, 319] width 148 height 13
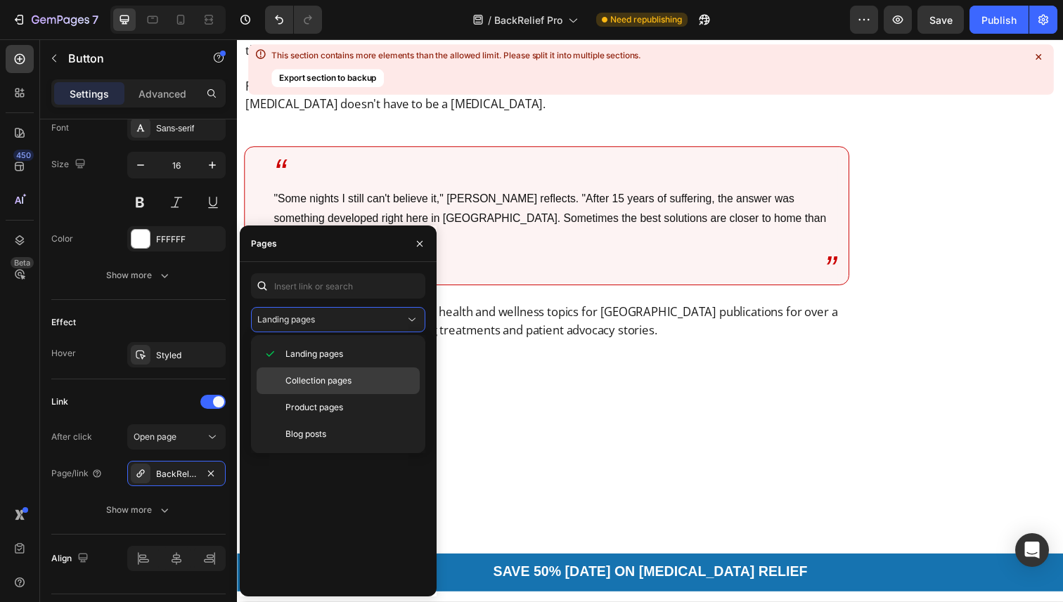
click at [331, 378] on span "Collection pages" at bounding box center [318, 381] width 66 height 13
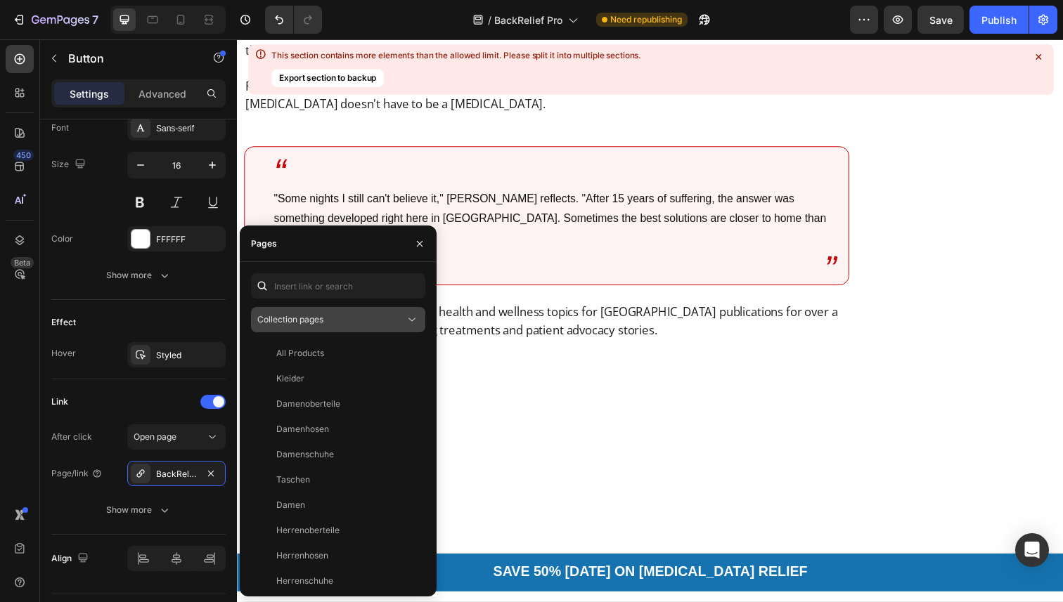
click at [336, 321] on div "Collection pages" at bounding box center [331, 319] width 148 height 13
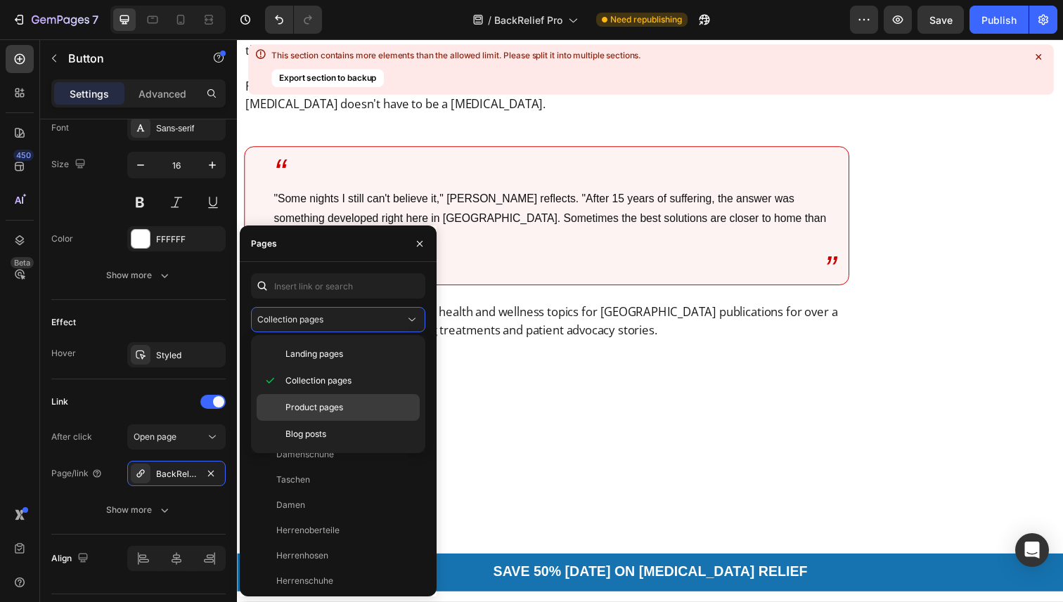
click at [322, 401] on span "Product pages" at bounding box center [314, 407] width 58 height 13
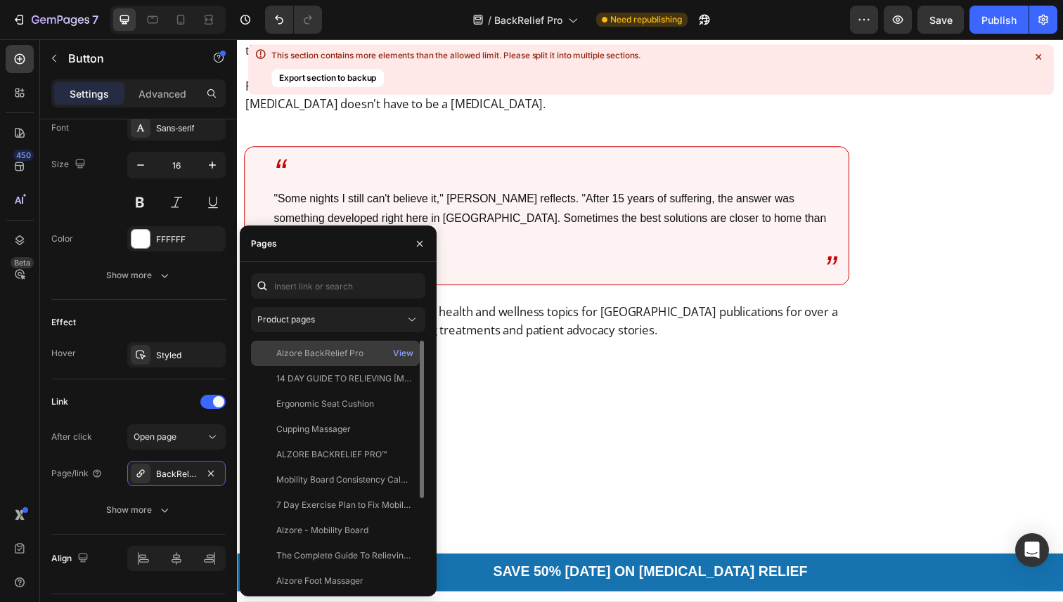
click at [328, 357] on div "Alzore BackRelief Pro" at bounding box center [319, 353] width 87 height 13
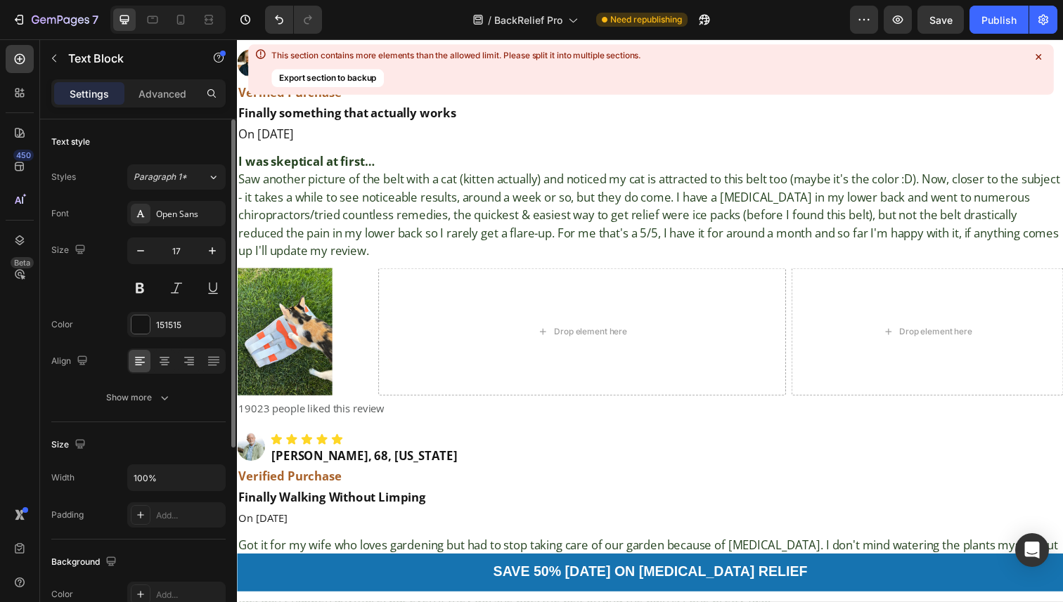
scroll to position [10644, 0]
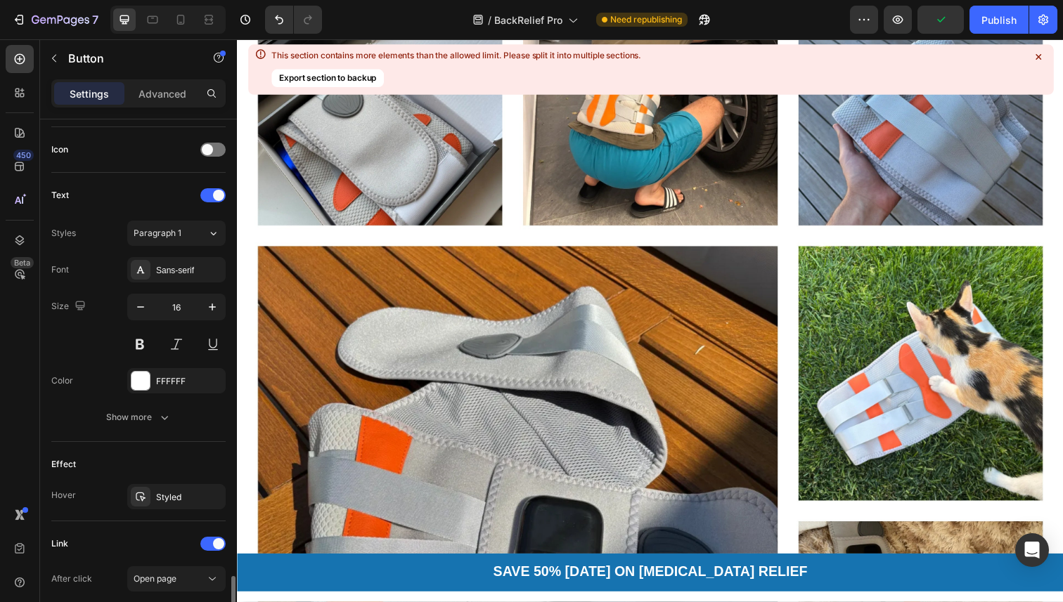
scroll to position [595, 0]
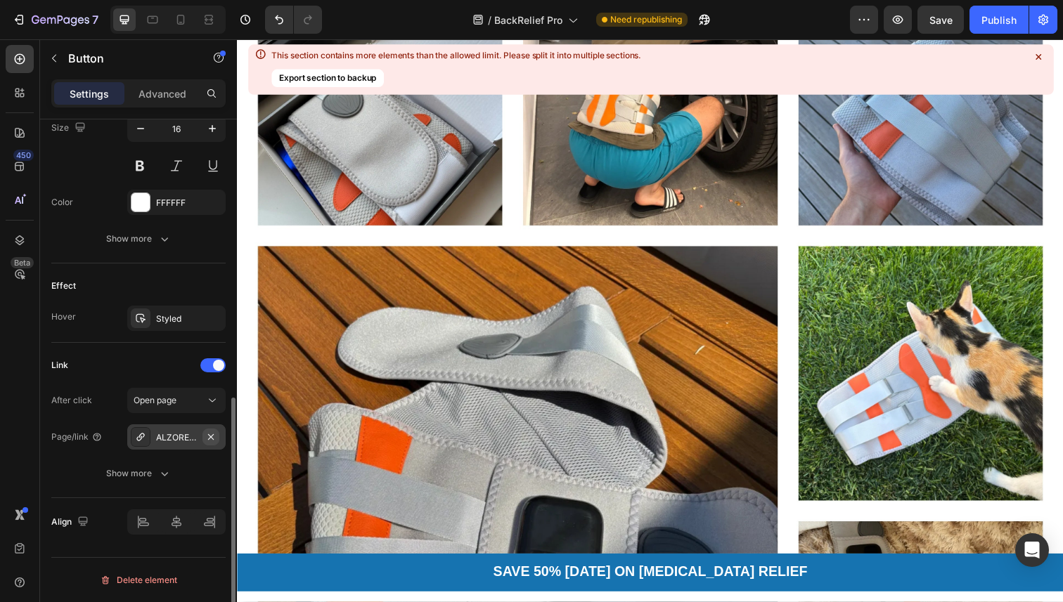
click at [210, 439] on icon "button" at bounding box center [210, 437] width 11 height 11
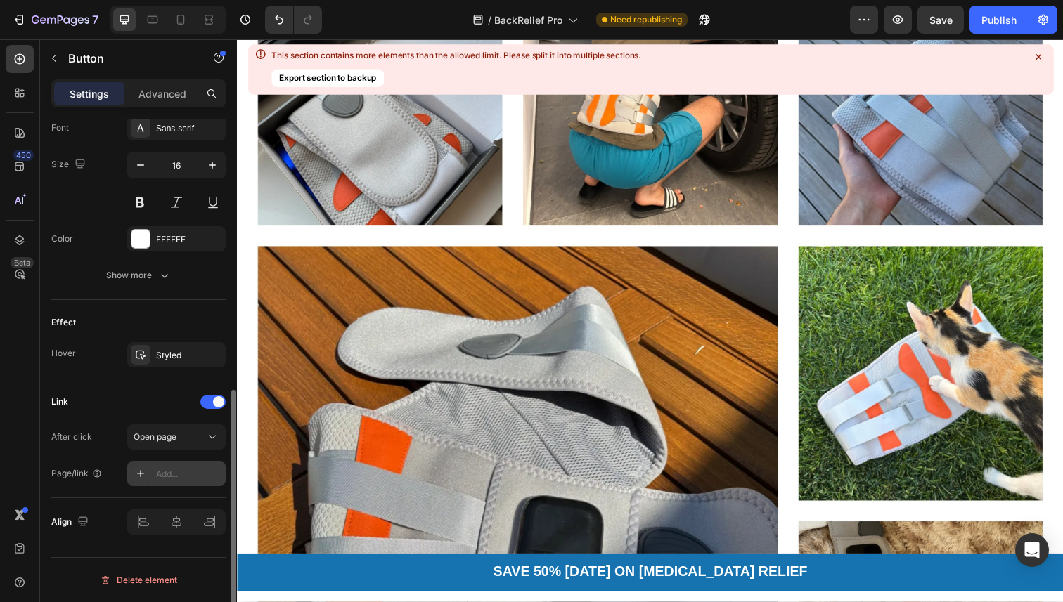
scroll to position [558, 0]
click at [168, 463] on div "Add..." at bounding box center [176, 473] width 98 height 25
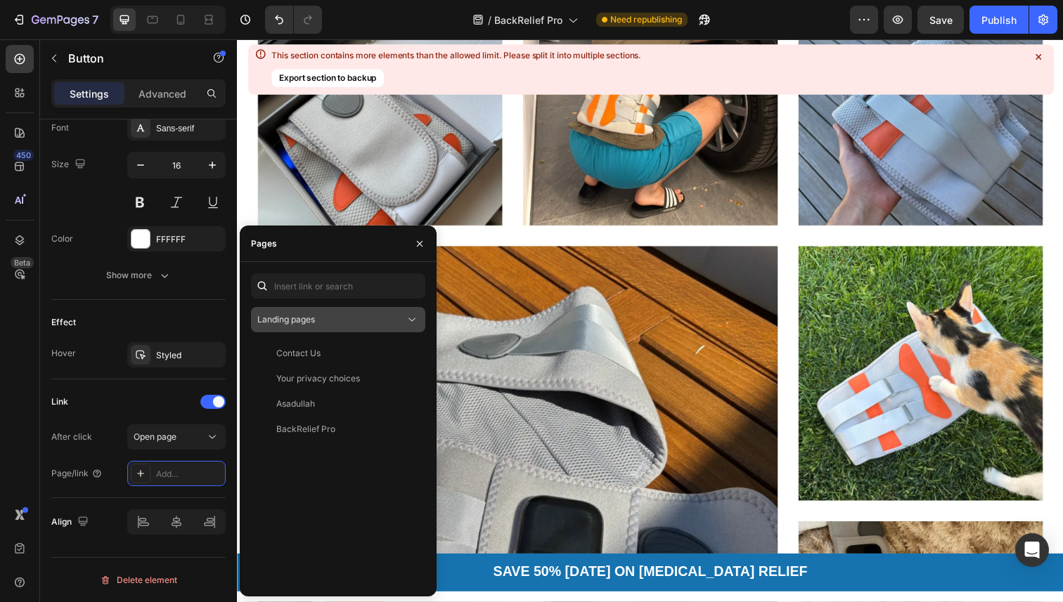
click at [306, 328] on button "Landing pages" at bounding box center [338, 319] width 174 height 25
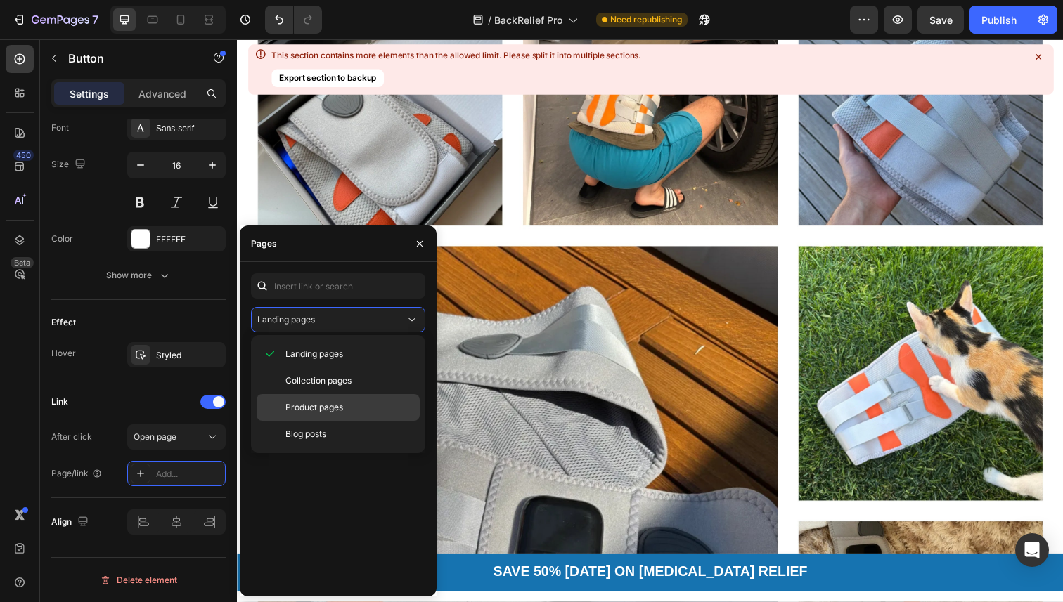
click at [301, 399] on div "Product pages" at bounding box center [338, 407] width 163 height 27
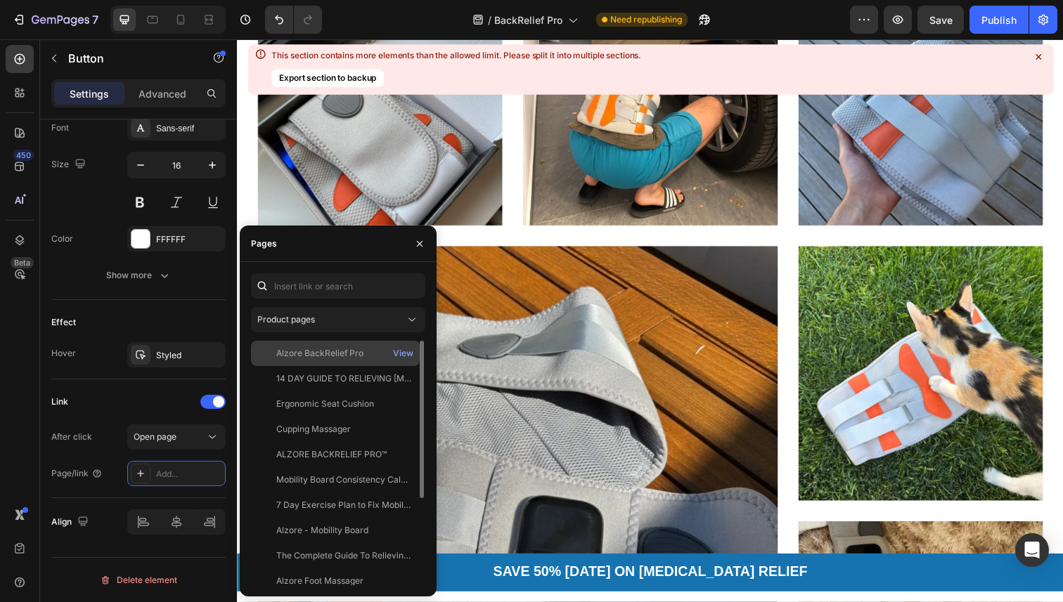
click at [339, 349] on div "Alzore BackRelief Pro" at bounding box center [319, 353] width 87 height 13
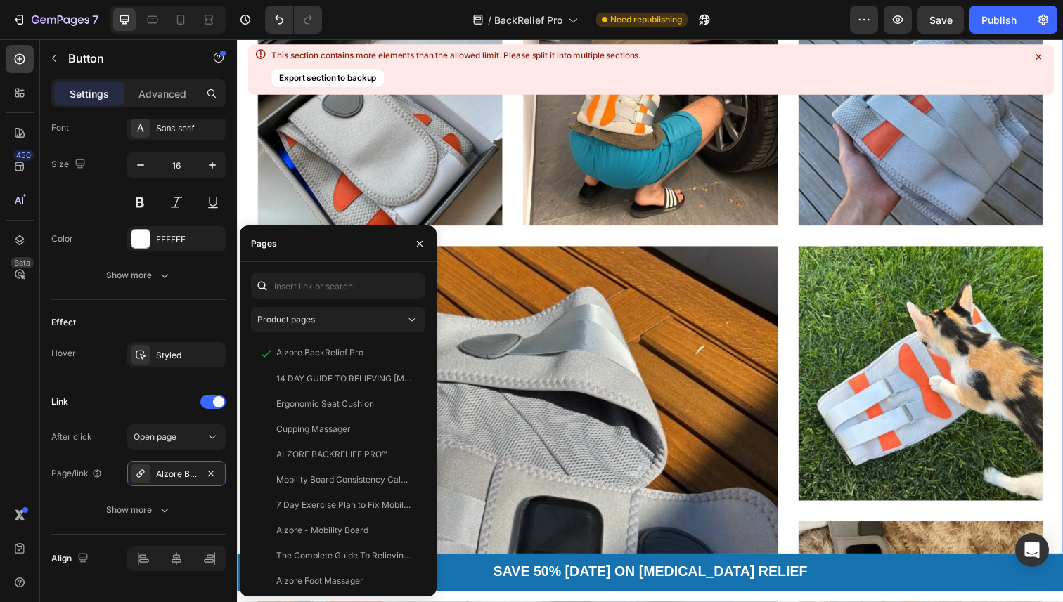
click at [538, 321] on div "GET 50% OFF - CLICK NOW Button Image Image TrustScore 4.7 | 1.657 reviews Text …" at bounding box center [658, 338] width 843 height 985
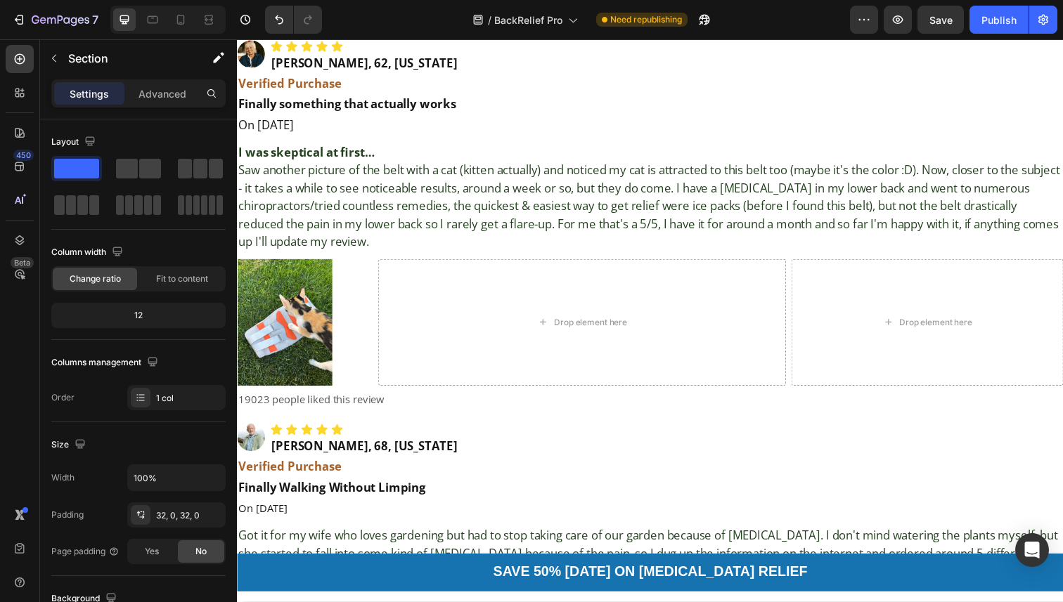
scroll to position [12295, 0]
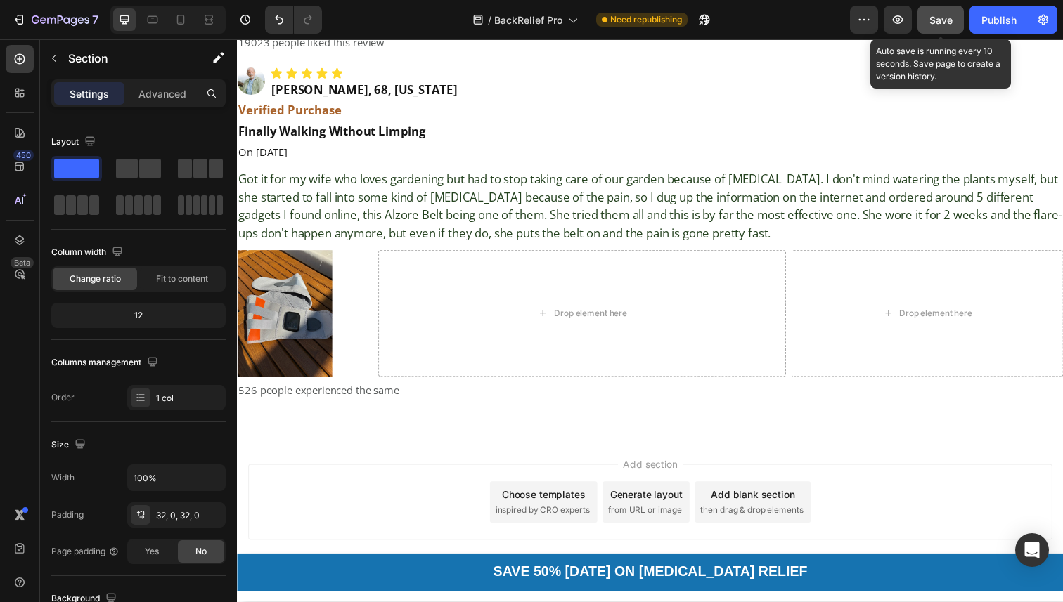
click at [945, 19] on span "Save" at bounding box center [940, 20] width 23 height 12
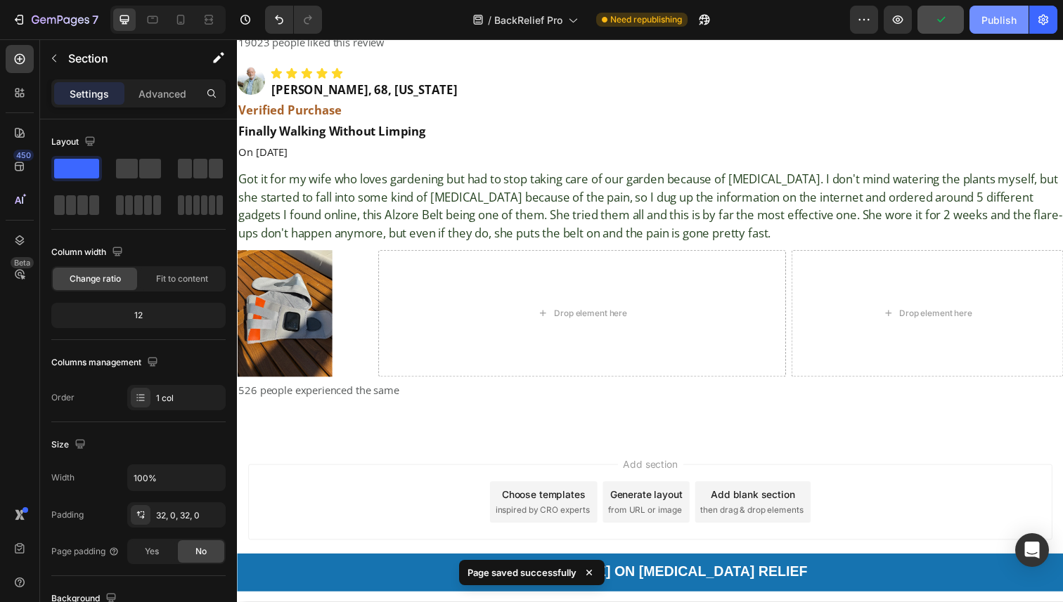
click at [1004, 16] on div "Publish" at bounding box center [998, 20] width 35 height 15
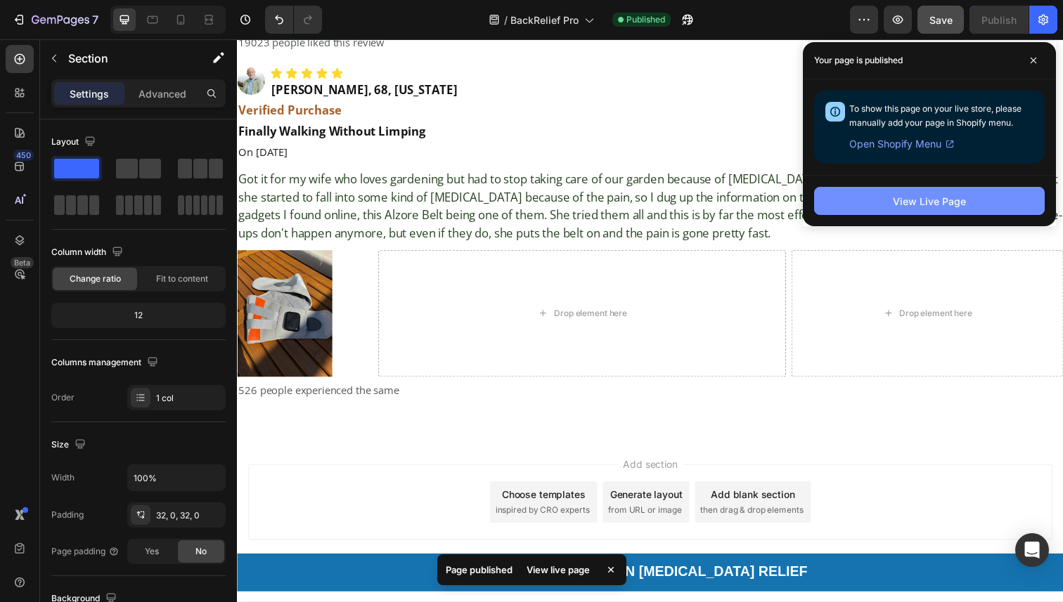
click at [948, 192] on button "View Live Page" at bounding box center [929, 201] width 231 height 28
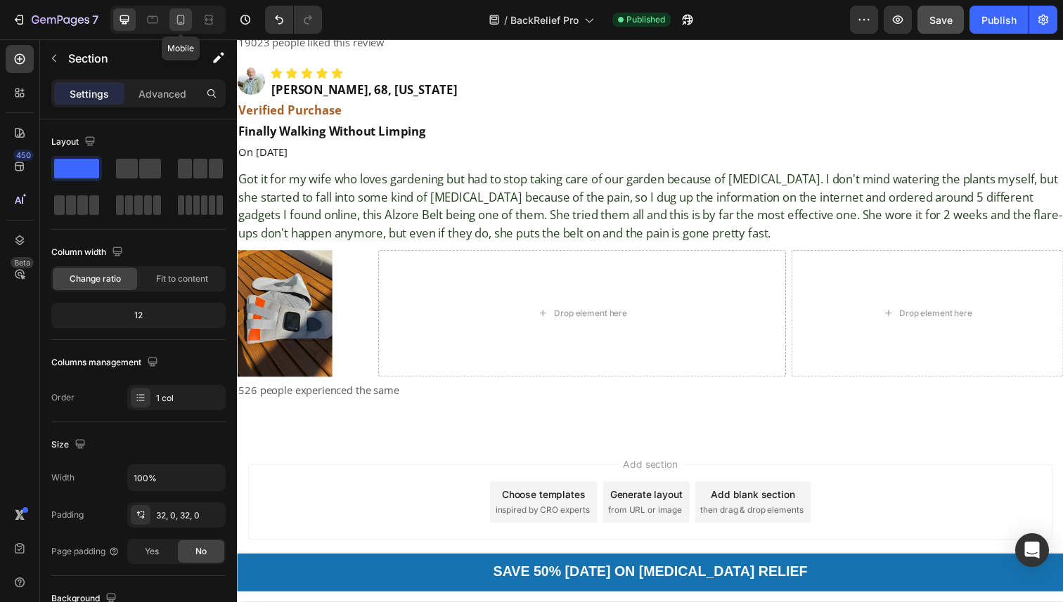
click at [178, 23] on icon at bounding box center [181, 20] width 8 height 10
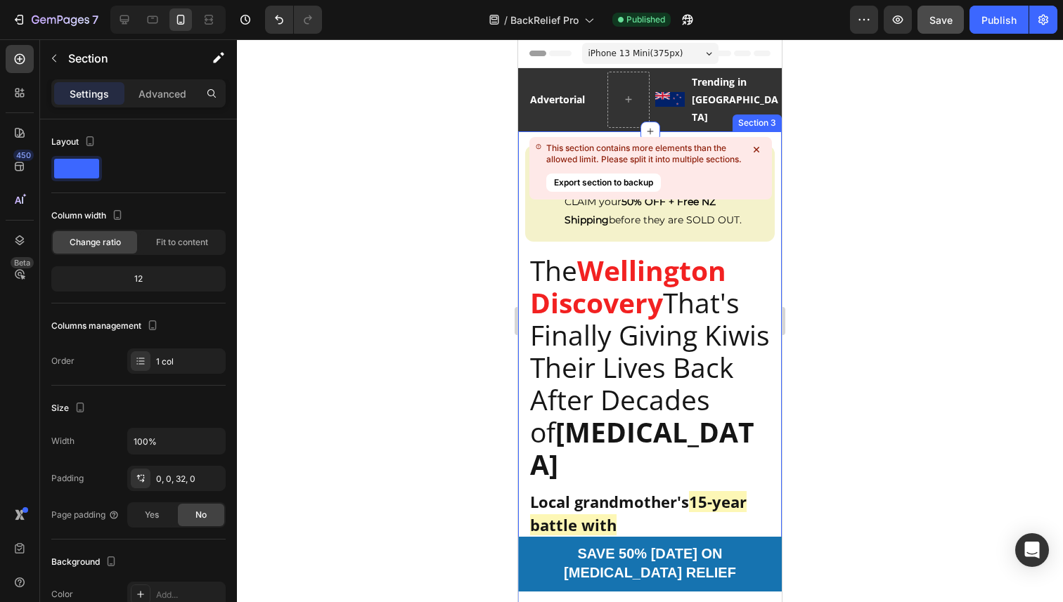
click at [756, 150] on icon at bounding box center [757, 150] width 6 height 6
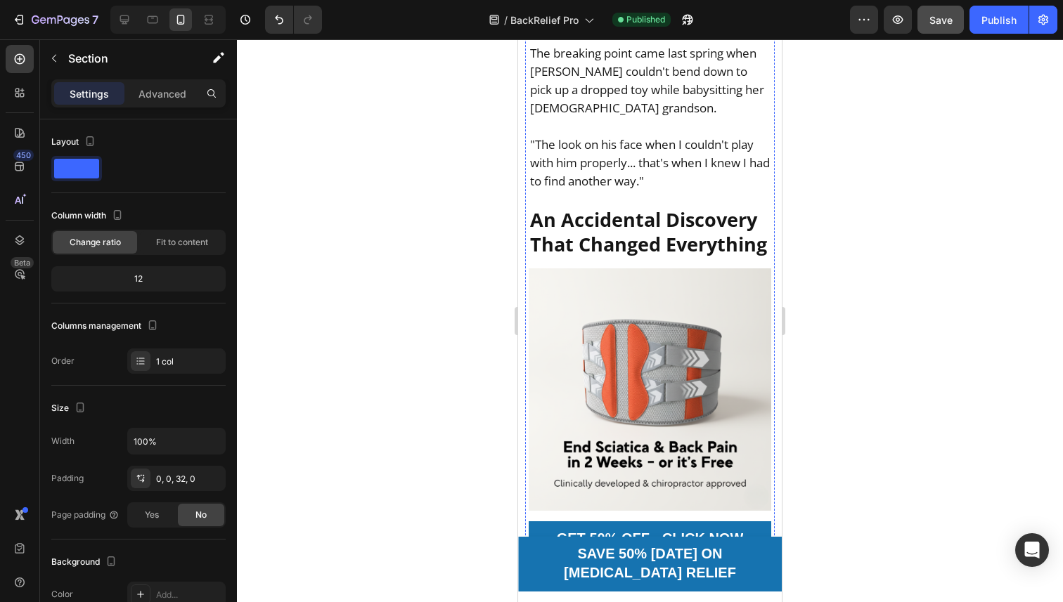
scroll to position [1946, 0]
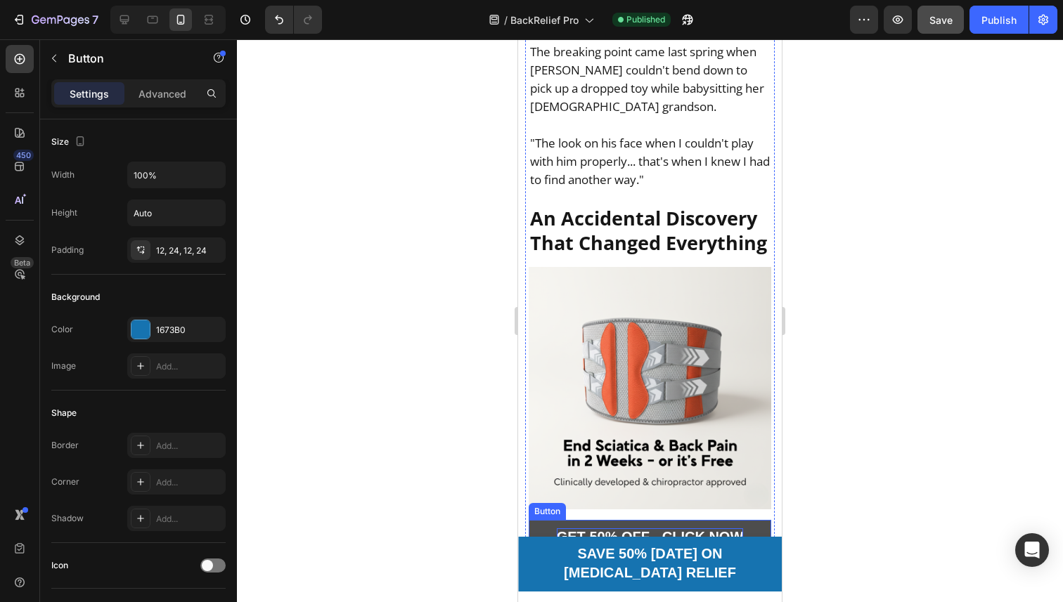
click at [683, 529] on strong "GET 50% OFF - CLICK NOW" at bounding box center [650, 536] width 187 height 15
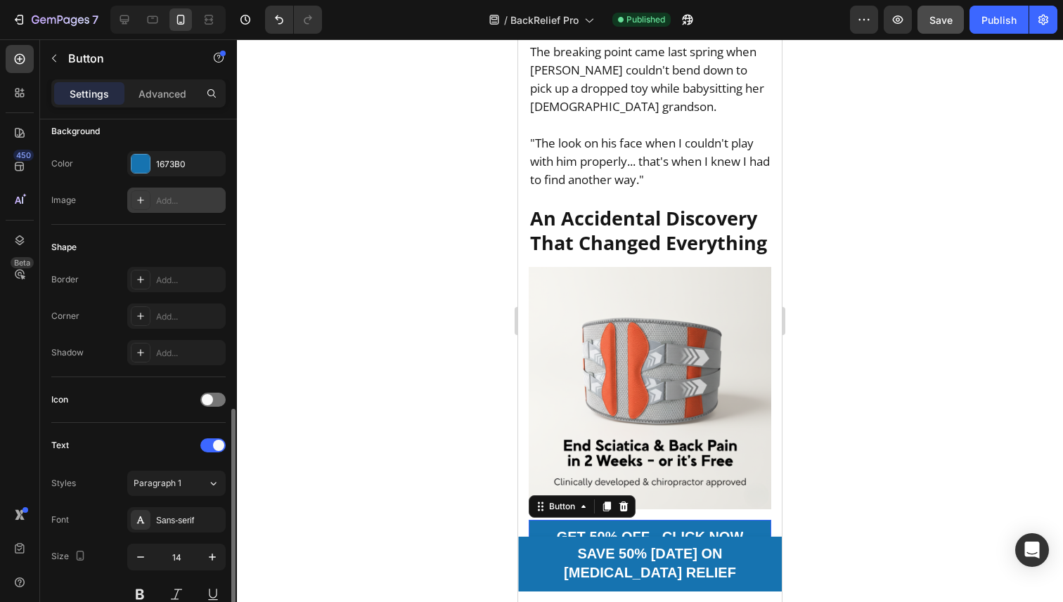
scroll to position [595, 0]
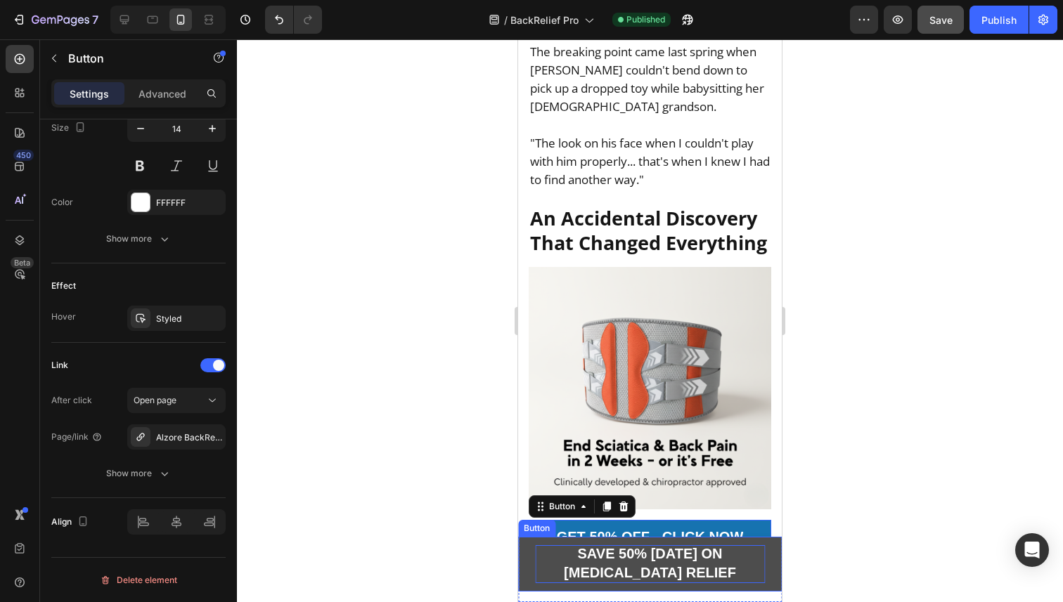
click at [638, 570] on strong "SAVE 50% [DATE] ON [MEDICAL_DATA] RELIEF" at bounding box center [650, 563] width 172 height 34
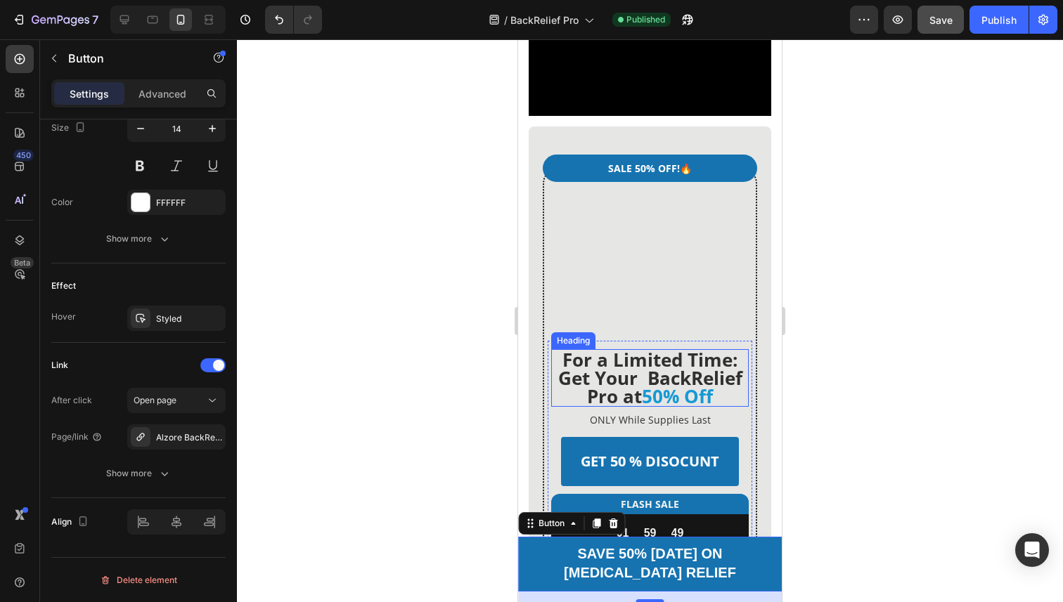
scroll to position [3238, 0]
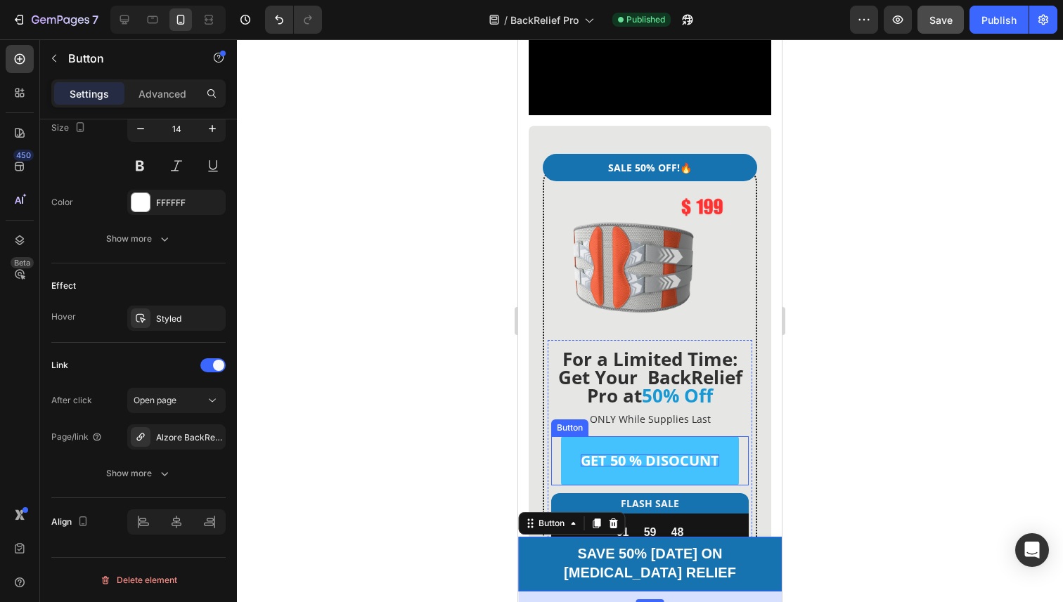
click at [646, 455] on p "GET 50 % DISOCUNT" at bounding box center [650, 461] width 138 height 12
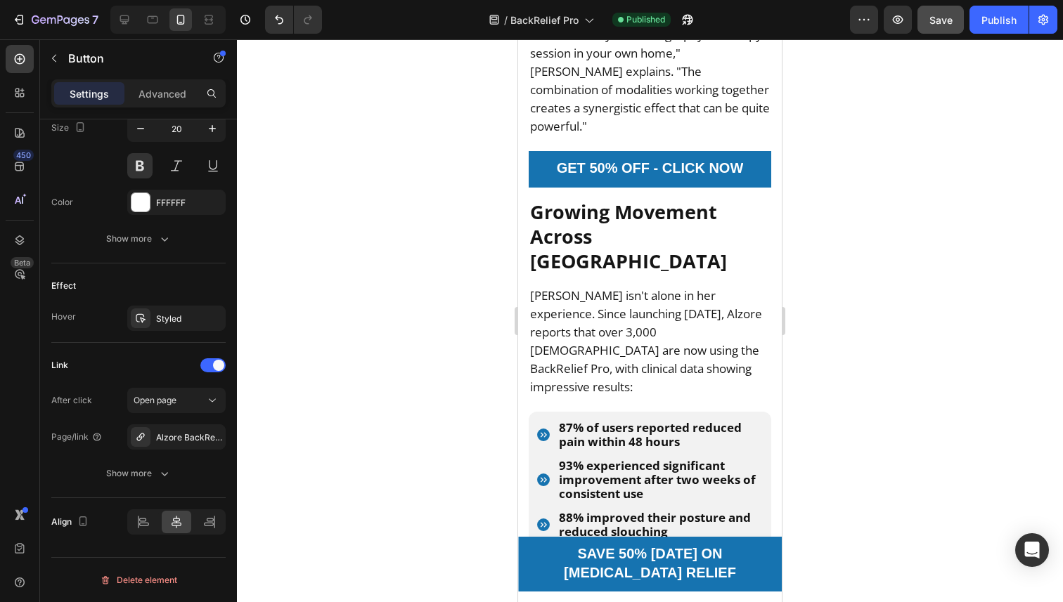
scroll to position [6476, 0]
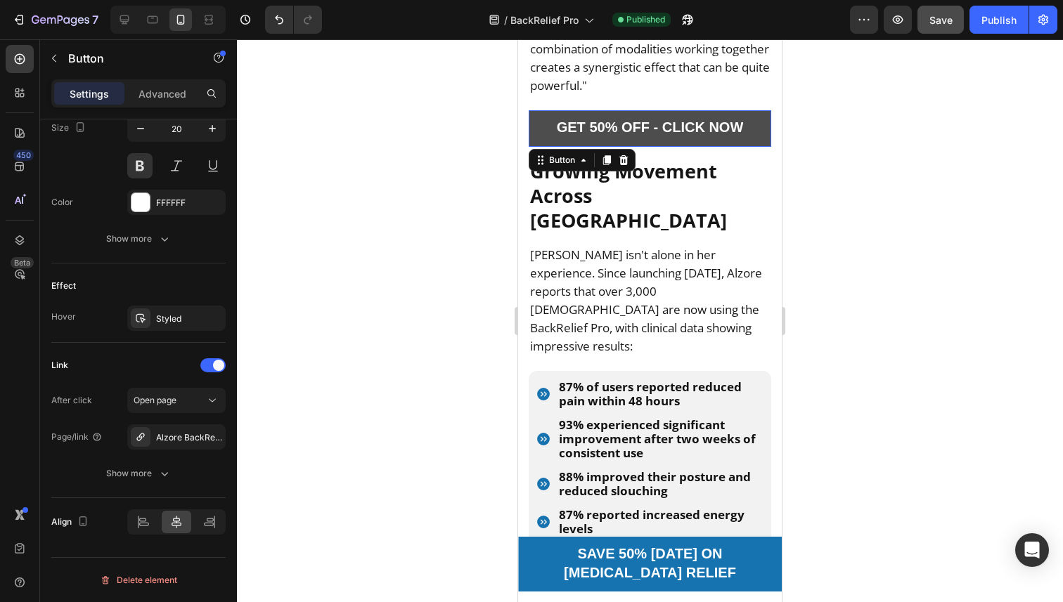
click at [674, 110] on link "GET 50% OFF - CLICK NOW" at bounding box center [650, 128] width 243 height 36
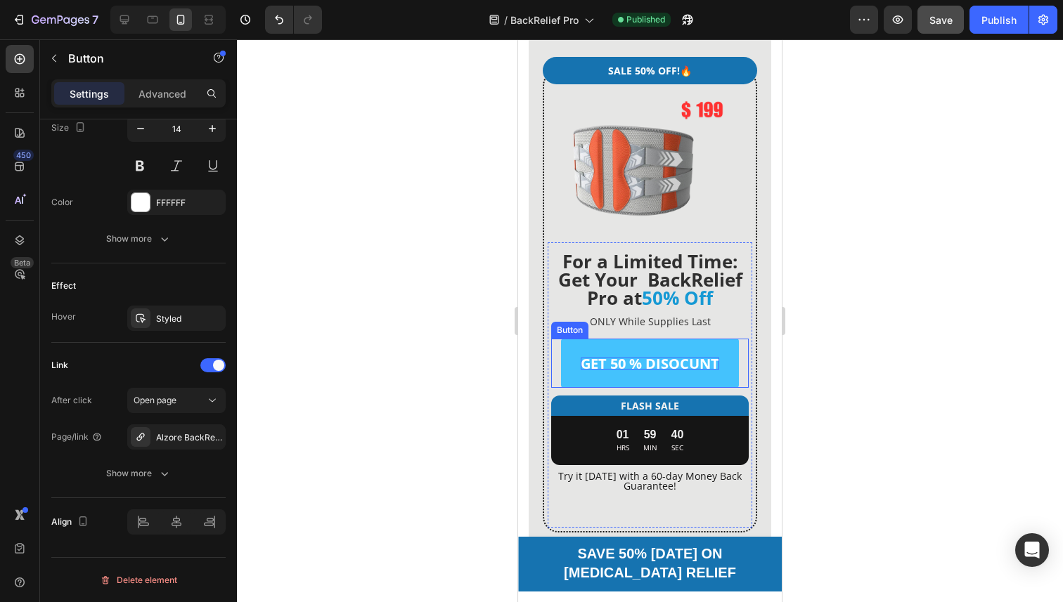
click at [661, 358] on p "GET 50 % DISOCUNT" at bounding box center [650, 364] width 138 height 12
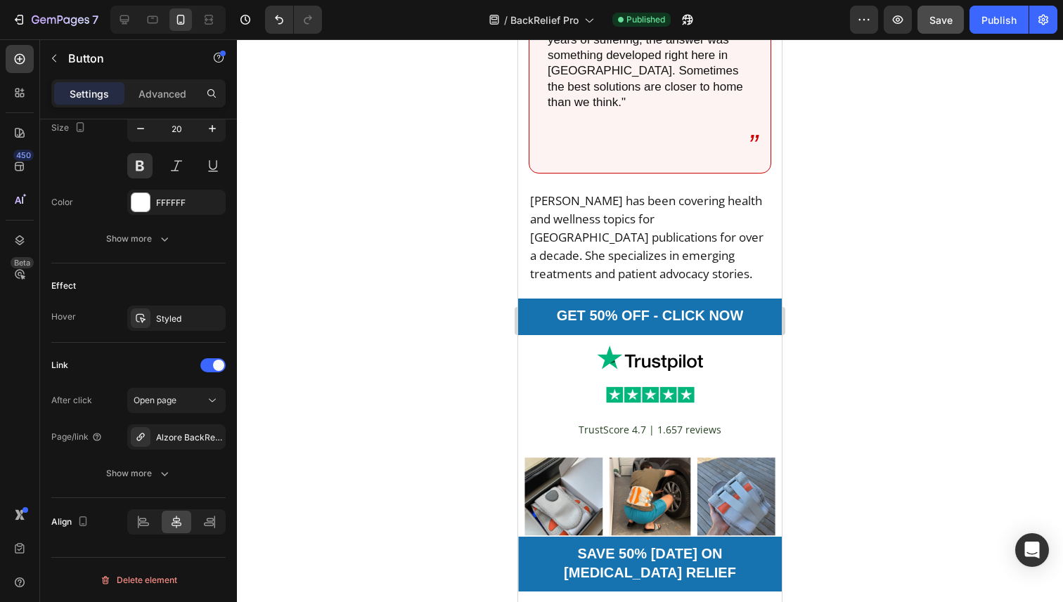
scroll to position [11456, 0]
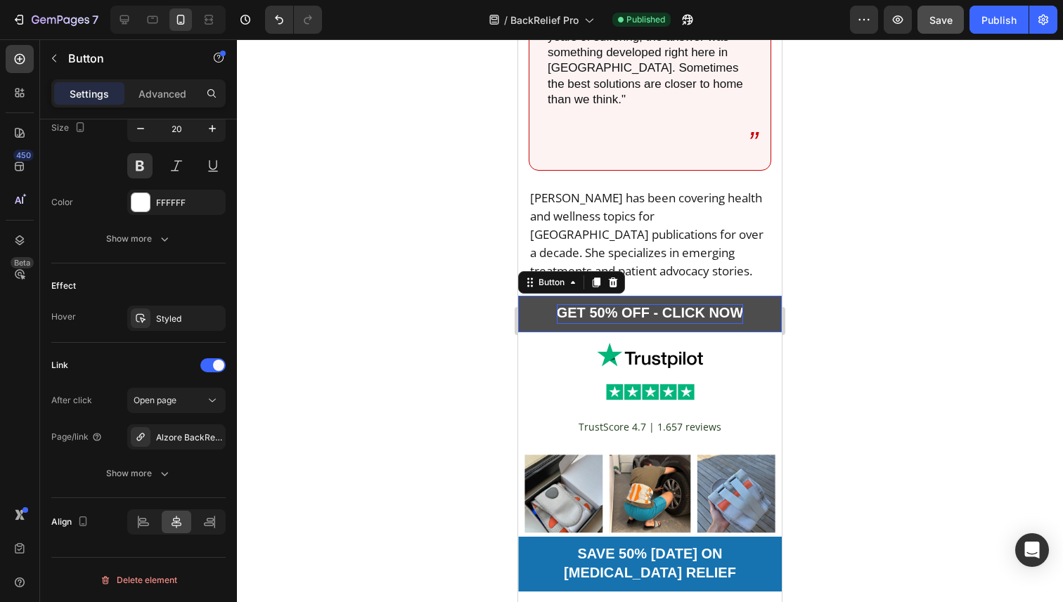
click at [645, 305] on strong "GET 50% OFF - CLICK NOW" at bounding box center [650, 312] width 187 height 15
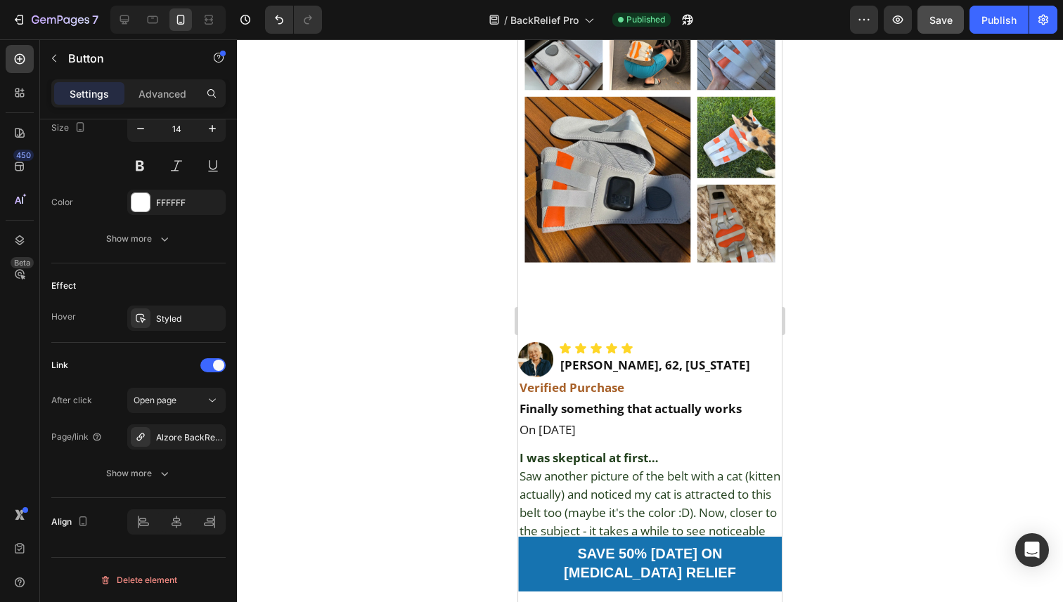
scroll to position [11601, 0]
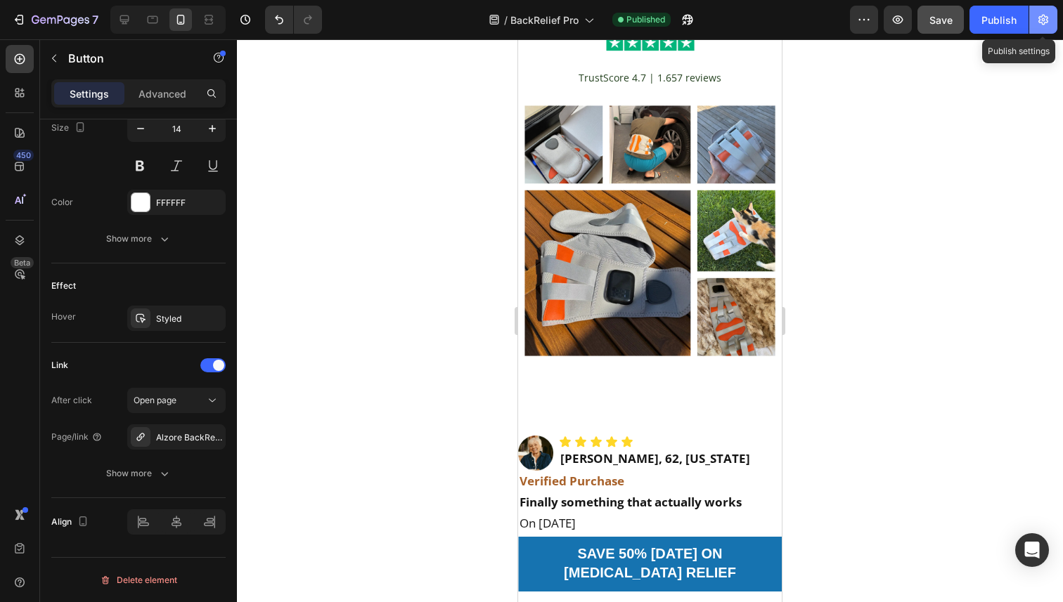
click at [1042, 12] on button "button" at bounding box center [1043, 20] width 28 height 28
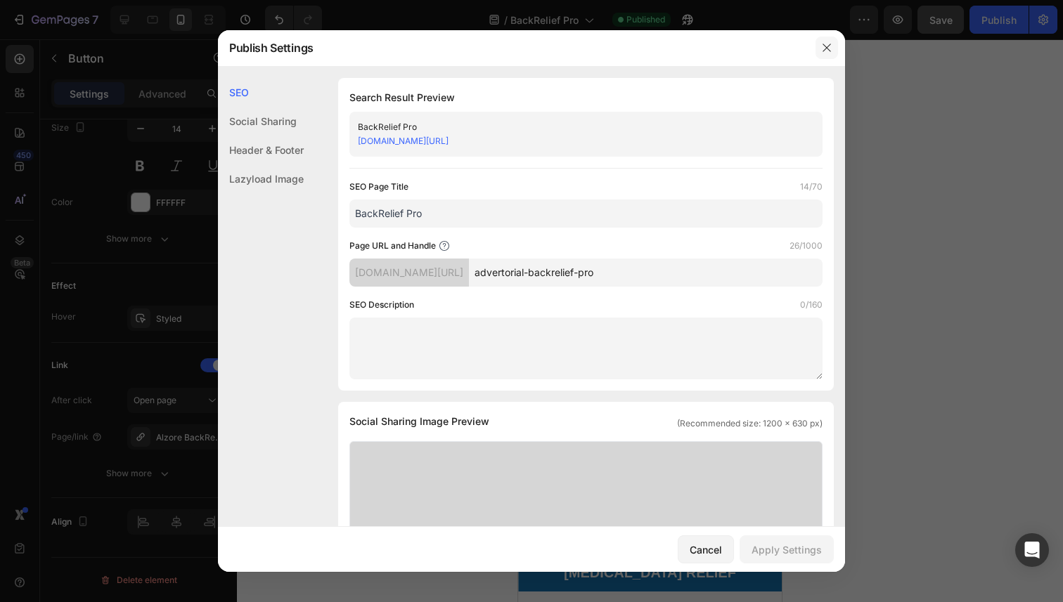
click at [825, 48] on icon "button" at bounding box center [826, 47] width 11 height 11
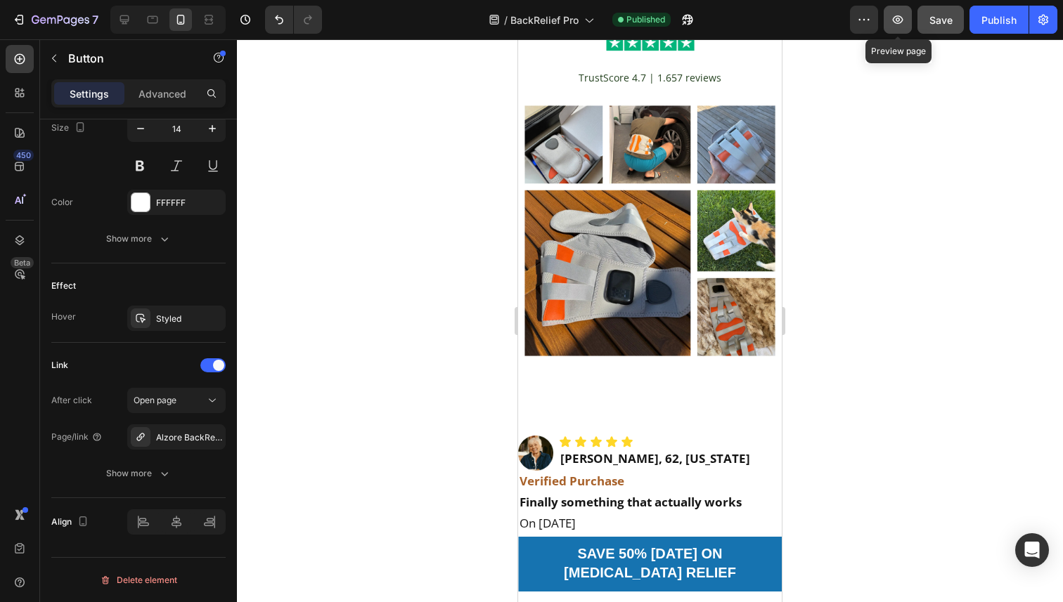
click at [887, 27] on button "button" at bounding box center [898, 20] width 28 height 28
